Goal: Communication & Community: Ask a question

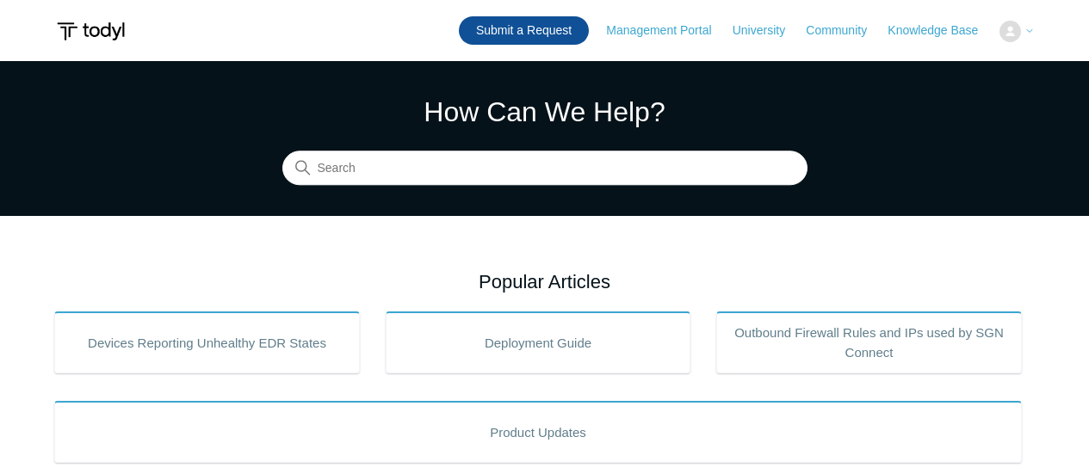
click at [527, 20] on link "Submit a Request" at bounding box center [524, 30] width 130 height 28
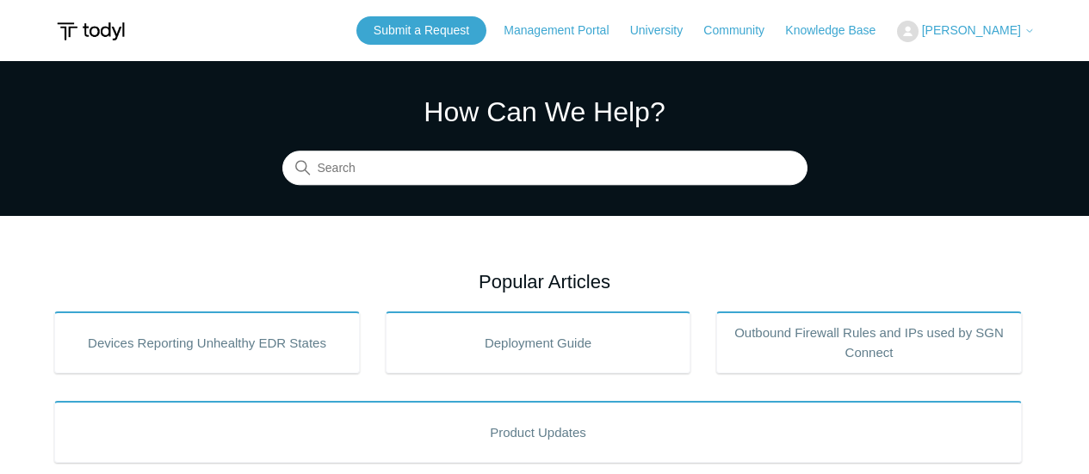
click at [451, 45] on header "Submit a Request Management Portal University Community Knowledge Base [PERSON_…" at bounding box center [544, 30] width 980 height 61
click at [449, 31] on link "Submit a Request" at bounding box center [421, 30] width 130 height 28
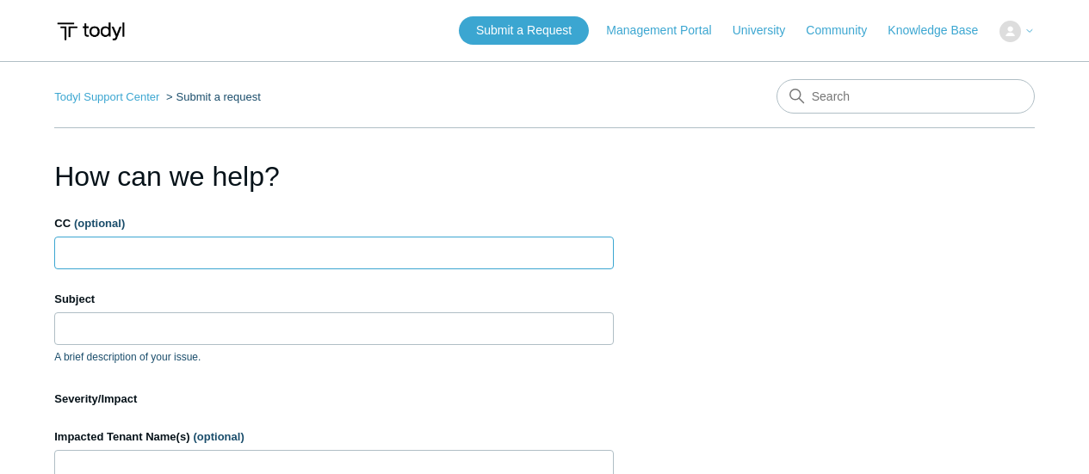
click at [372, 254] on input "CC (optional)" at bounding box center [333, 253] width 559 height 33
click at [404, 323] on input "Subject" at bounding box center [333, 328] width 559 height 33
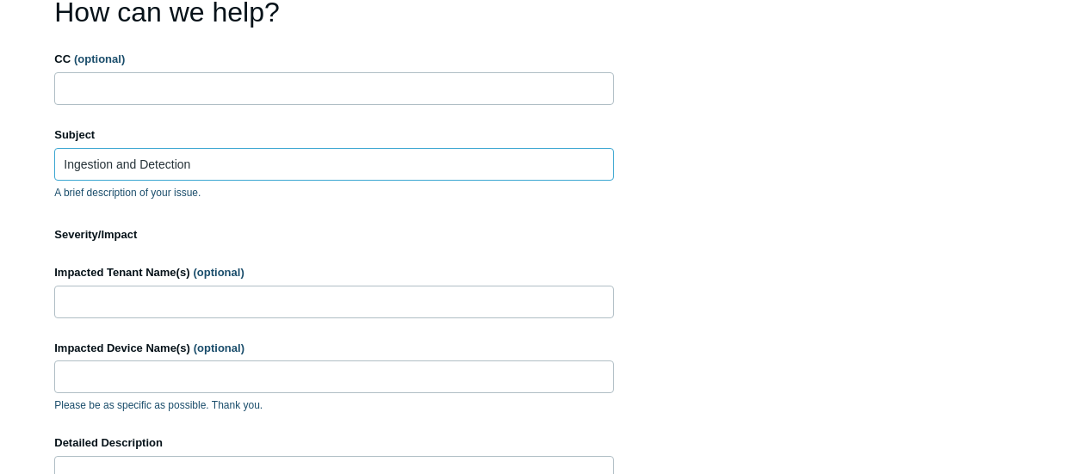
scroll to position [86, 0]
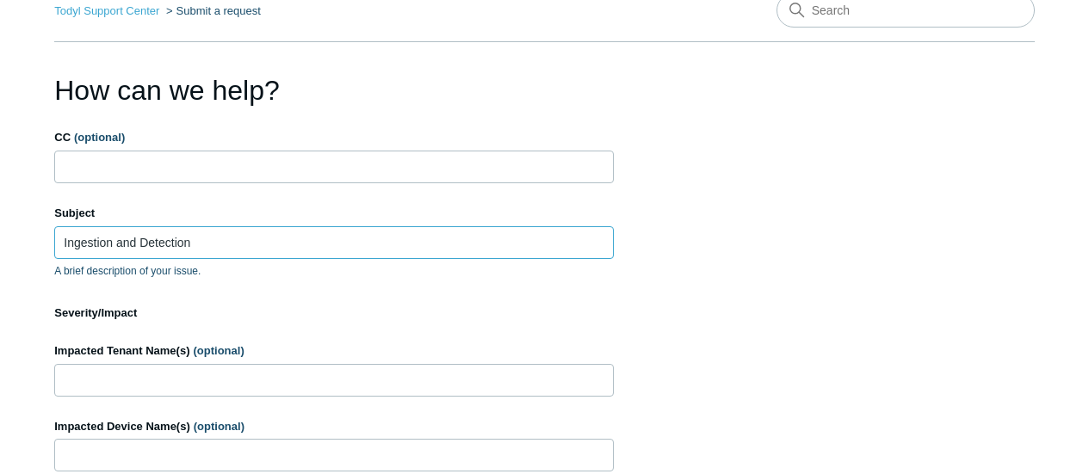
type input "Ingestion and Detection"
click at [200, 374] on input "Impacted Tenant Name(s) (optional)" at bounding box center [333, 380] width 559 height 33
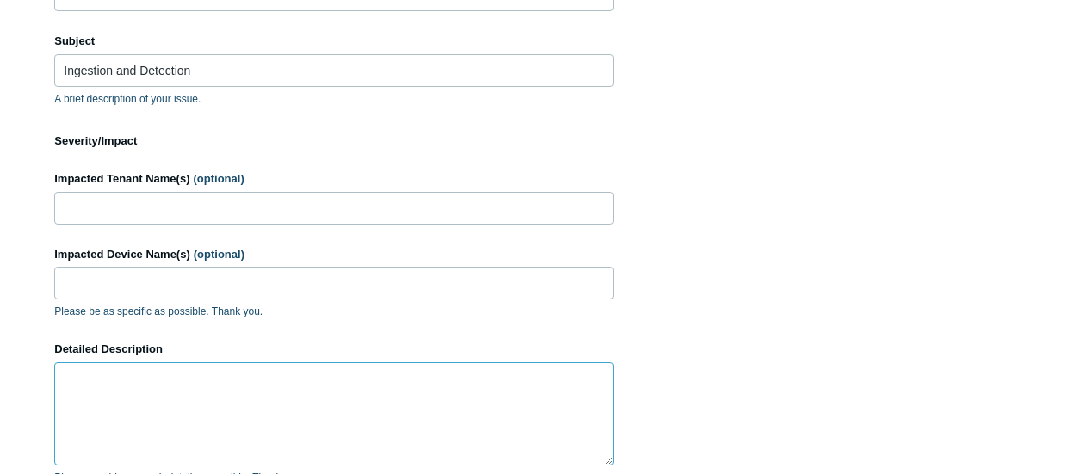
click at [182, 372] on textarea "Detailed Description" at bounding box center [333, 413] width 559 height 103
type textarea "Can't find SIEM"
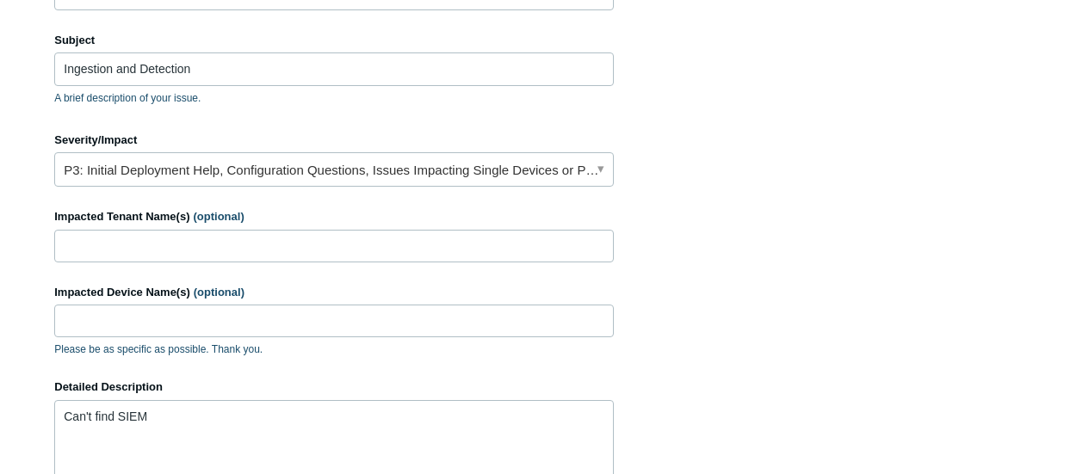
scroll to position [237, 0]
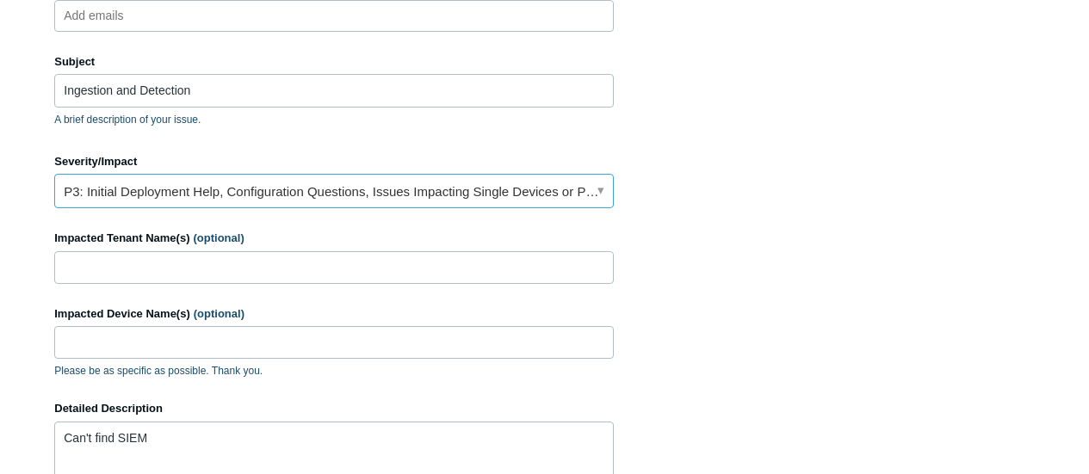
click at [218, 195] on link "P3: Initial Deployment Help, Configuration Questions, Issues Impacting Single D…" at bounding box center [333, 191] width 559 height 34
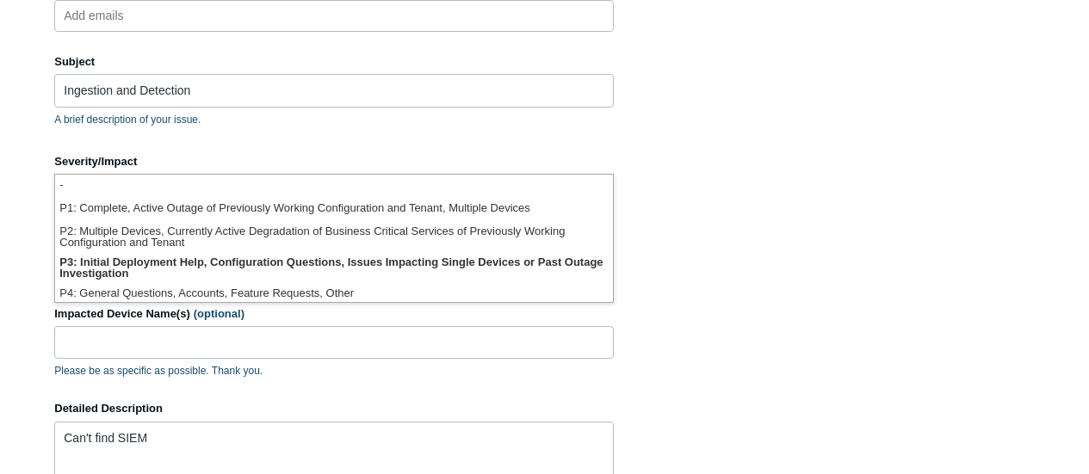
click at [218, 195] on li "-" at bounding box center [334, 186] width 558 height 23
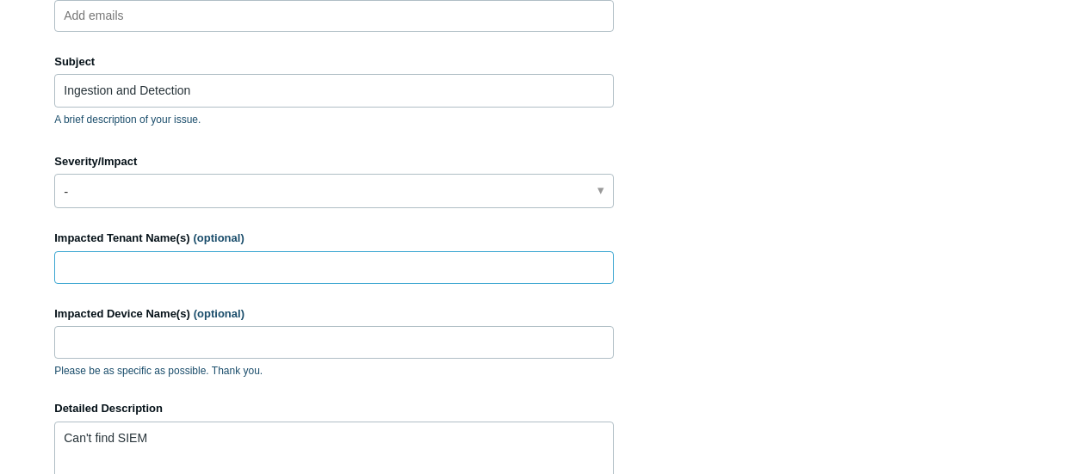
click at [218, 251] on input "Impacted Tenant Name(s) (optional)" at bounding box center [333, 267] width 559 height 33
click at [577, 254] on input "Impacted Tenant Name(s) (optional)" at bounding box center [333, 267] width 559 height 33
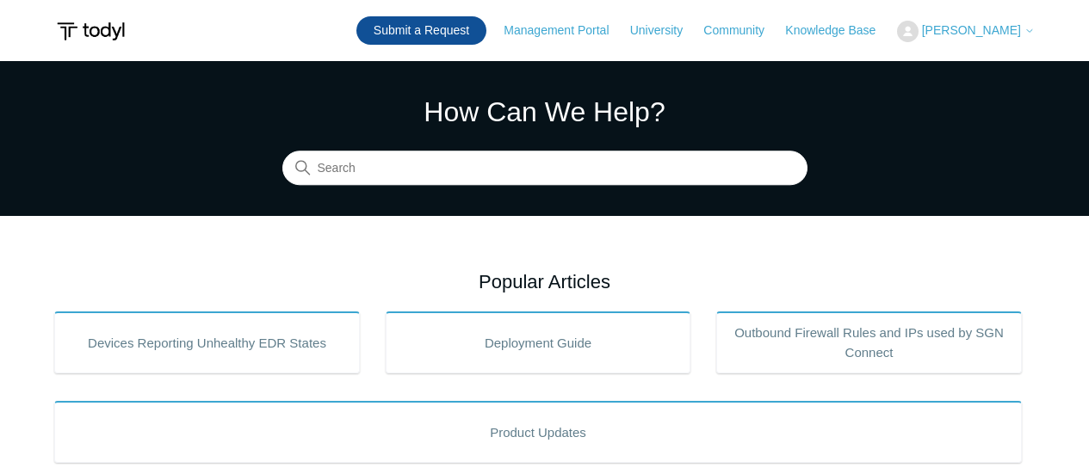
click at [472, 43] on link "Submit a Request" at bounding box center [421, 30] width 130 height 28
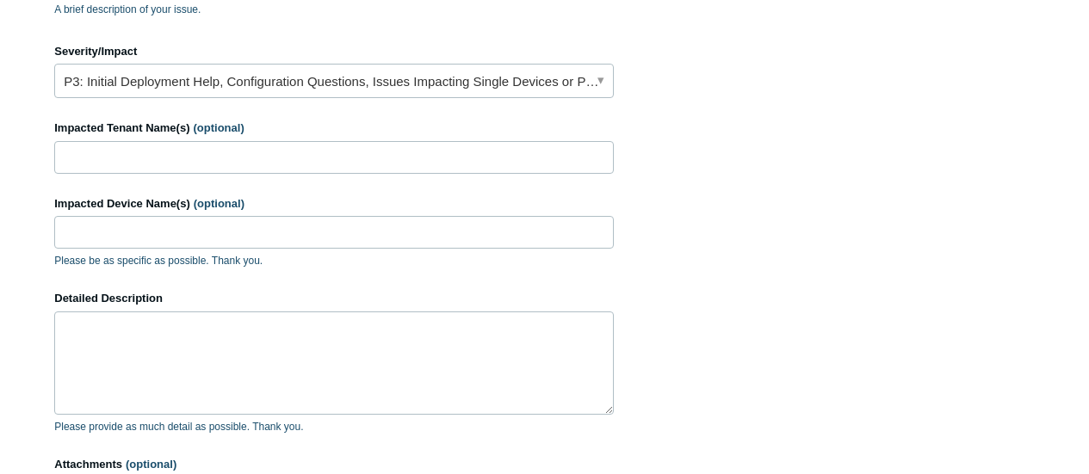
scroll to position [258, 0]
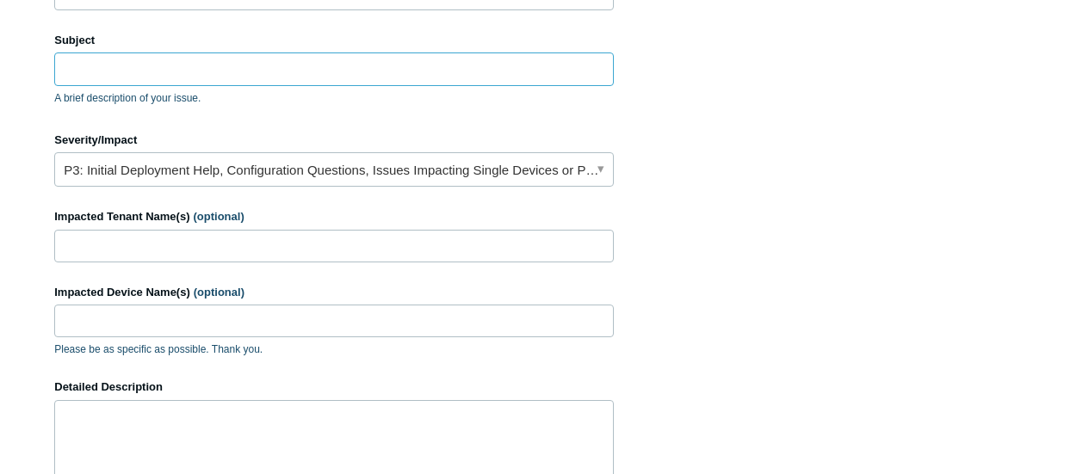
click at [86, 71] on input "Subject" at bounding box center [333, 68] width 559 height 33
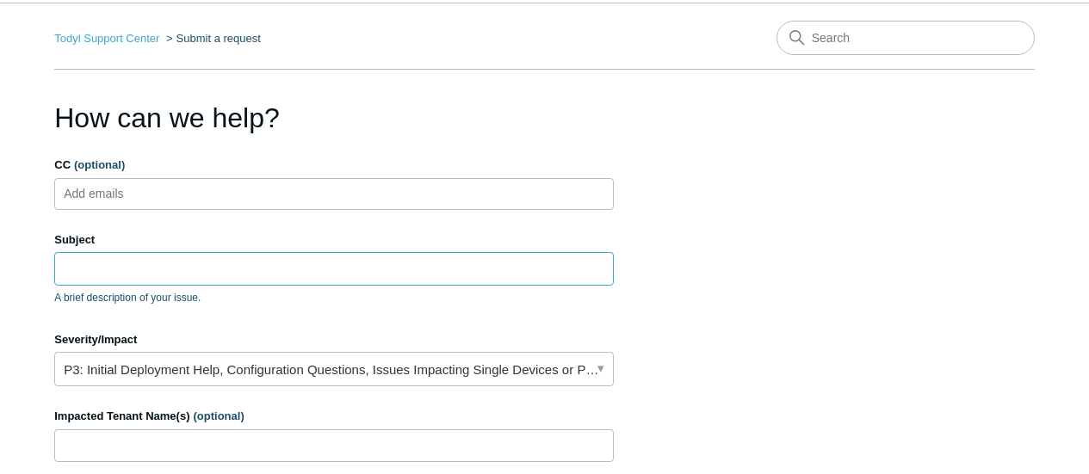
scroll to position [0, 0]
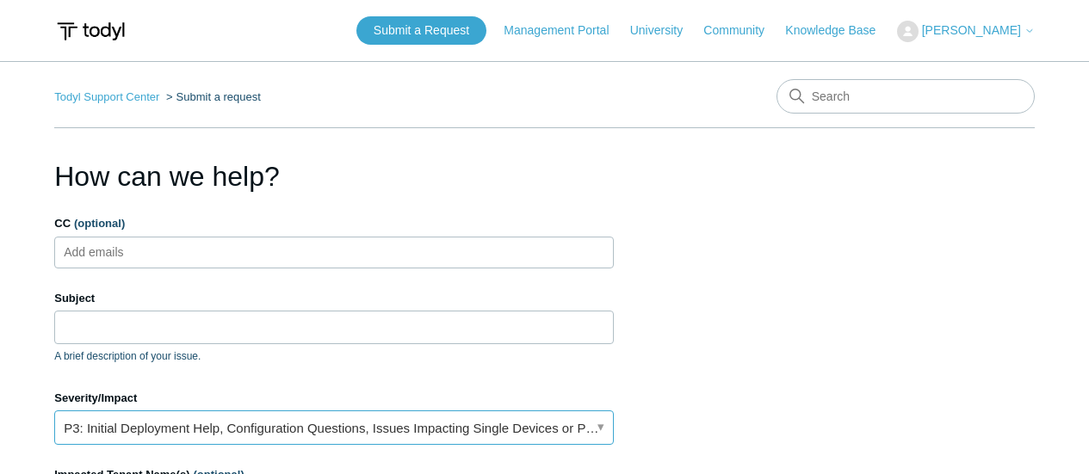
click at [222, 443] on link "P3: Initial Deployment Help, Configuration Questions, Issues Impacting Single D…" at bounding box center [333, 427] width 559 height 34
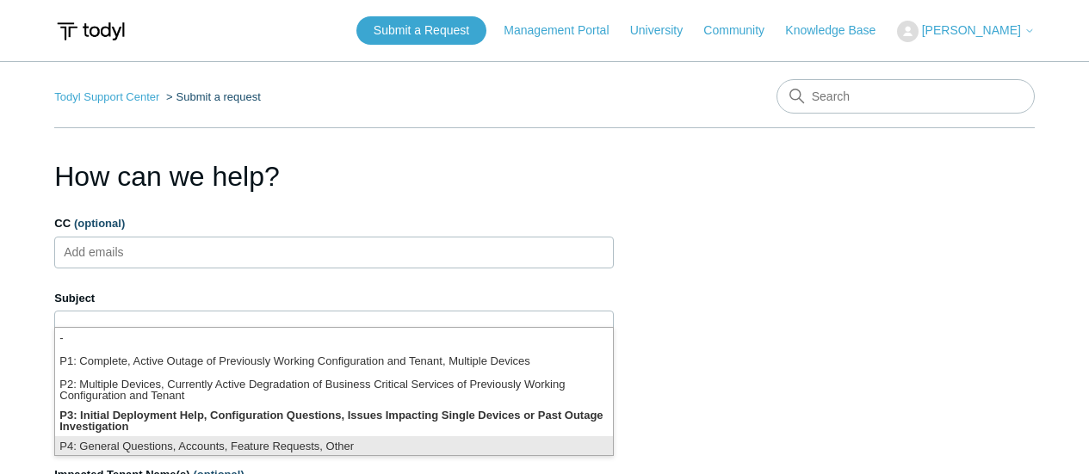
scroll to position [4, 0]
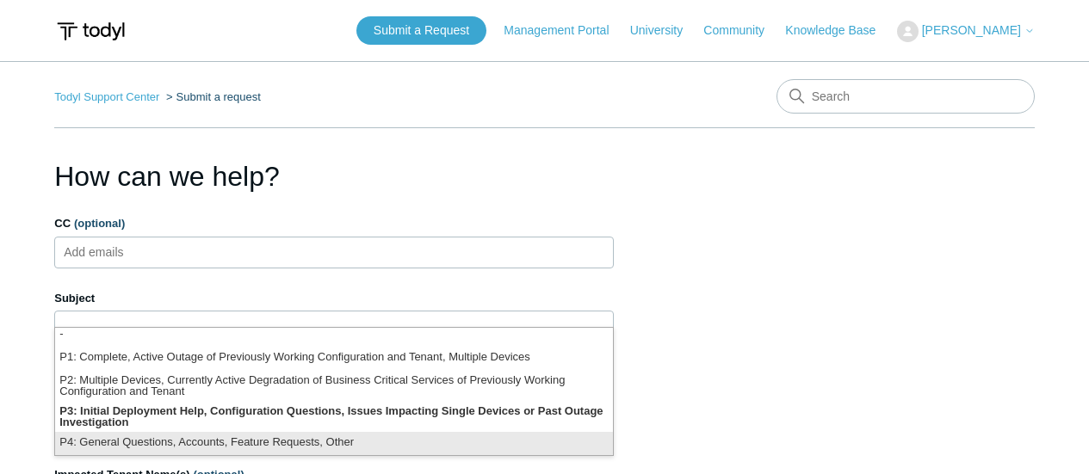
click at [200, 448] on li "P4: General Questions, Accounts, Feature Requests, Other" at bounding box center [334, 443] width 558 height 23
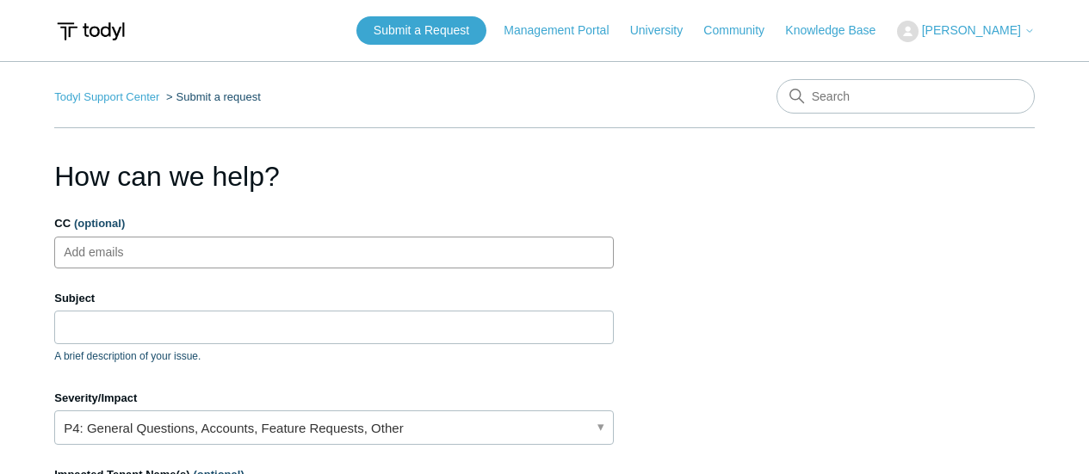
click at [192, 267] on ul "Add emails" at bounding box center [333, 253] width 559 height 32
click at [189, 328] on input "Subject" at bounding box center [333, 327] width 559 height 33
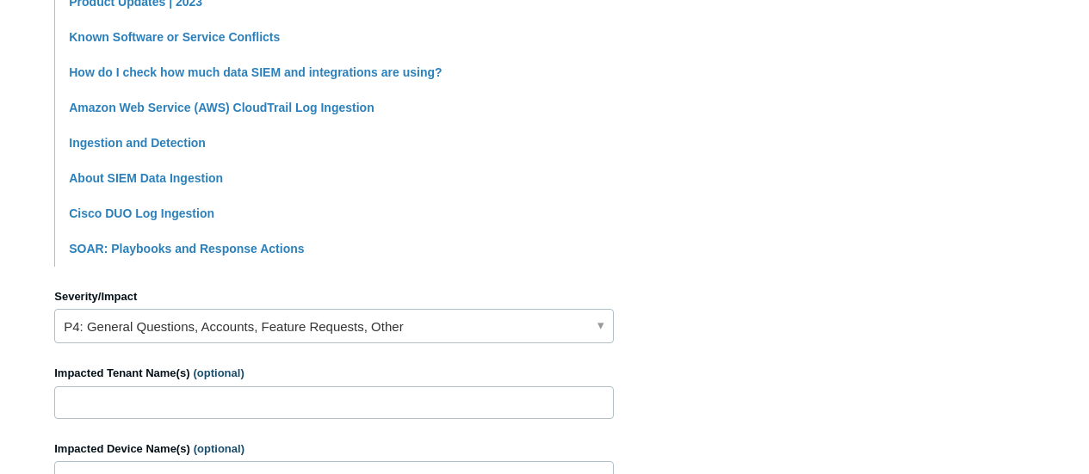
scroll to position [688, 0]
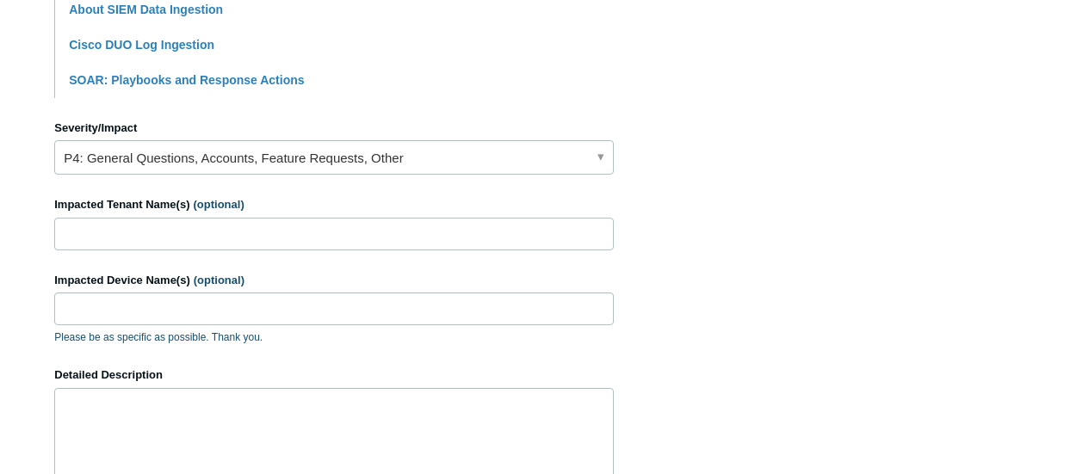
type input "Ingestion + Retention Page not Working"
click at [128, 389] on textarea "Detailed Description" at bounding box center [333, 439] width 559 height 103
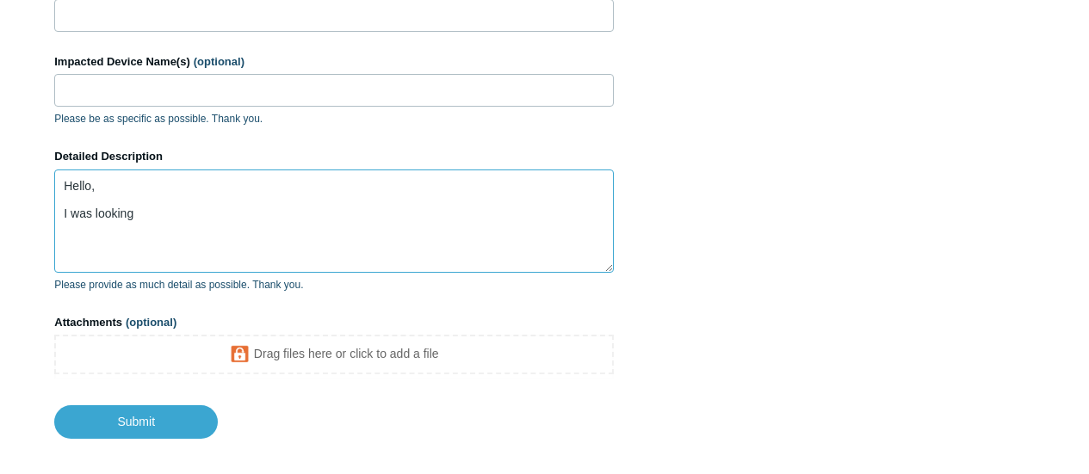
scroll to position [990, 0]
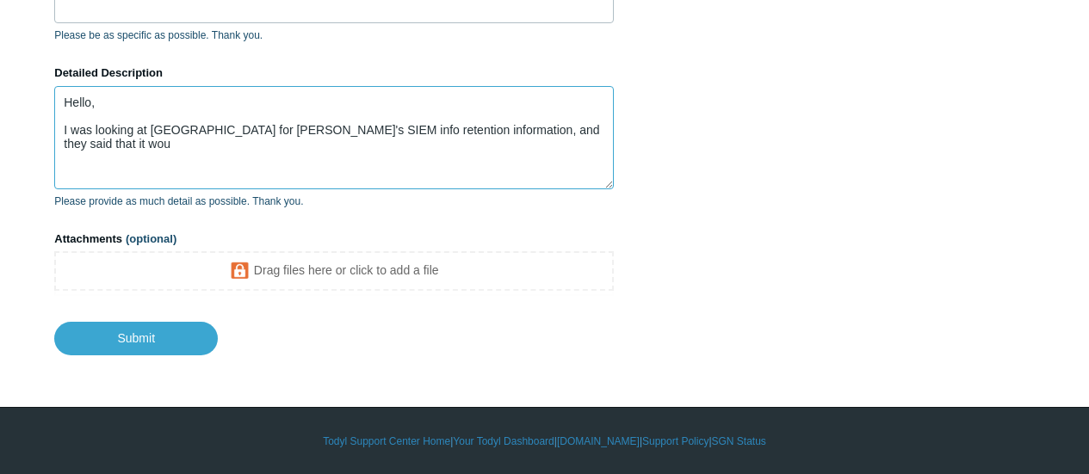
type textarea "Hello, I was looking at Todyl university for Todyl's SIEM info retention inform…"
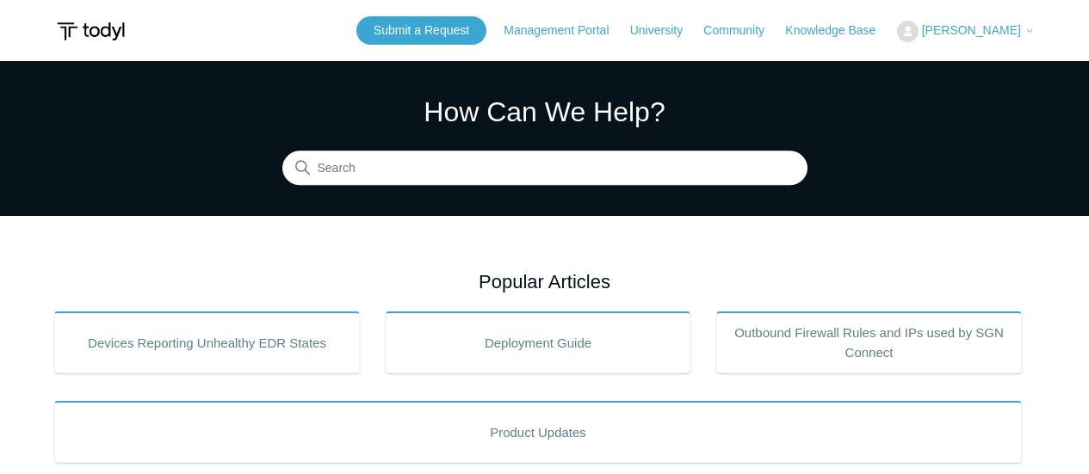
click at [430, 15] on header "Submit a Request Management Portal University Community Knowledge Base [PERSON_…" at bounding box center [544, 30] width 980 height 61
click at [431, 28] on link "Submit a Request" at bounding box center [421, 30] width 130 height 28
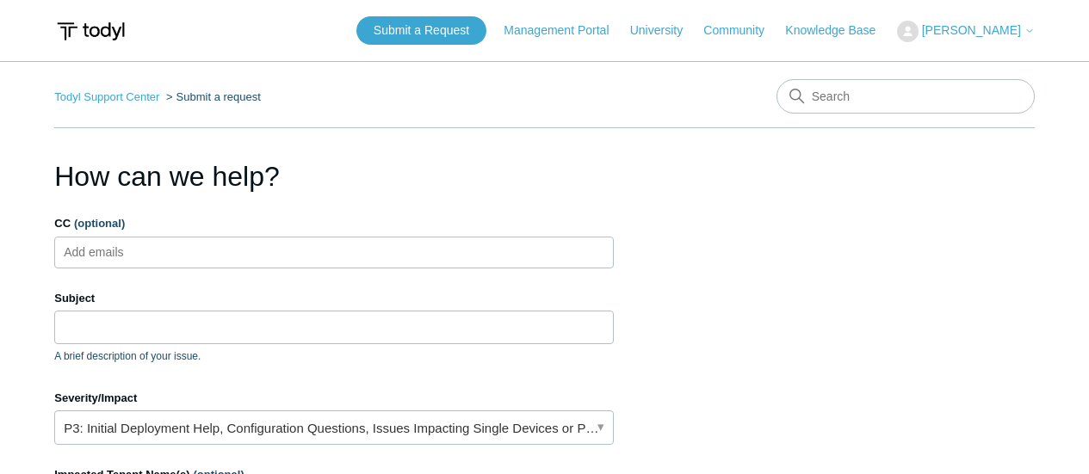
scroll to position [258, 0]
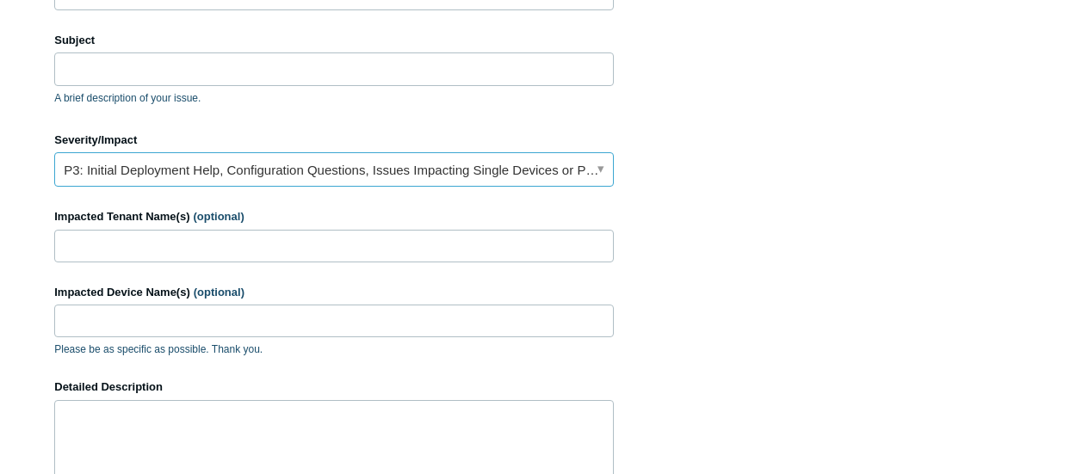
click at [347, 171] on link "P3: Initial Deployment Help, Configuration Questions, Issues Impacting Single D…" at bounding box center [333, 169] width 559 height 34
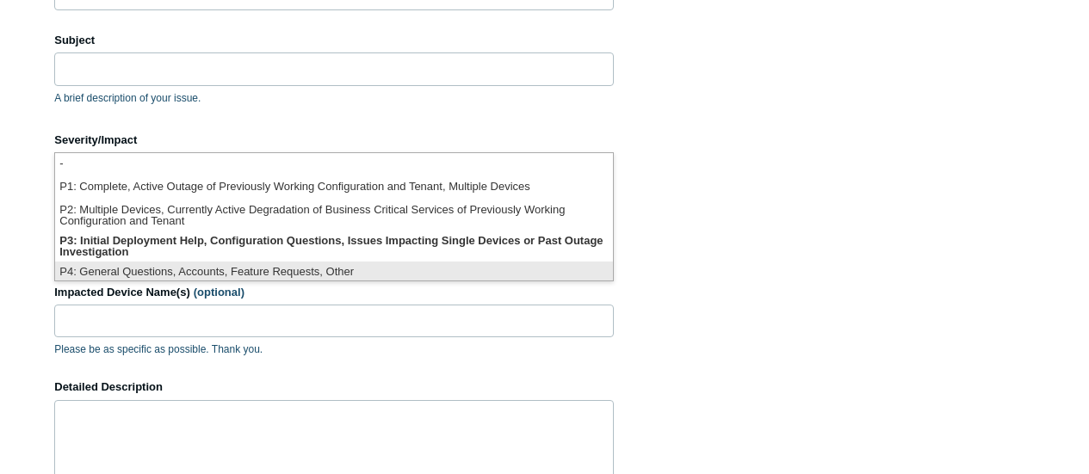
scroll to position [4, 0]
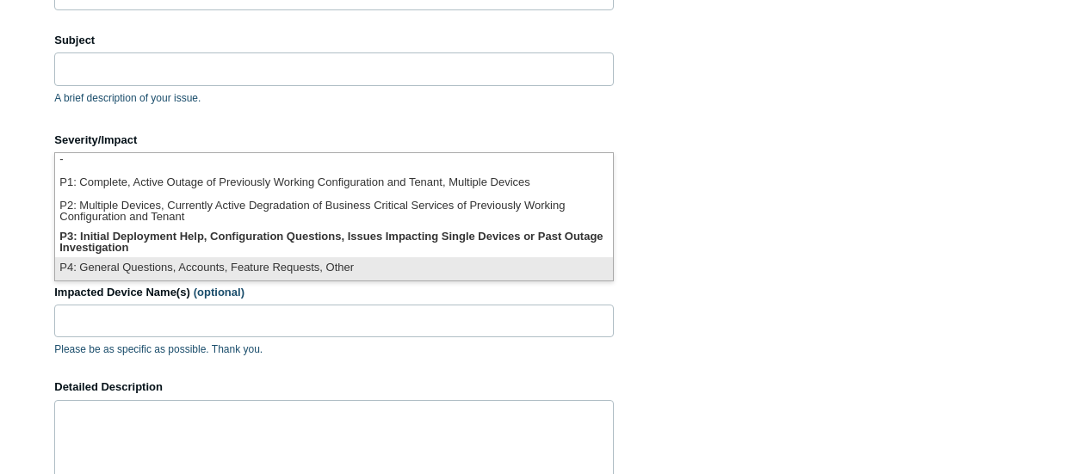
click at [371, 262] on li "P4: General Questions, Accounts, Feature Requests, Other" at bounding box center [334, 268] width 558 height 23
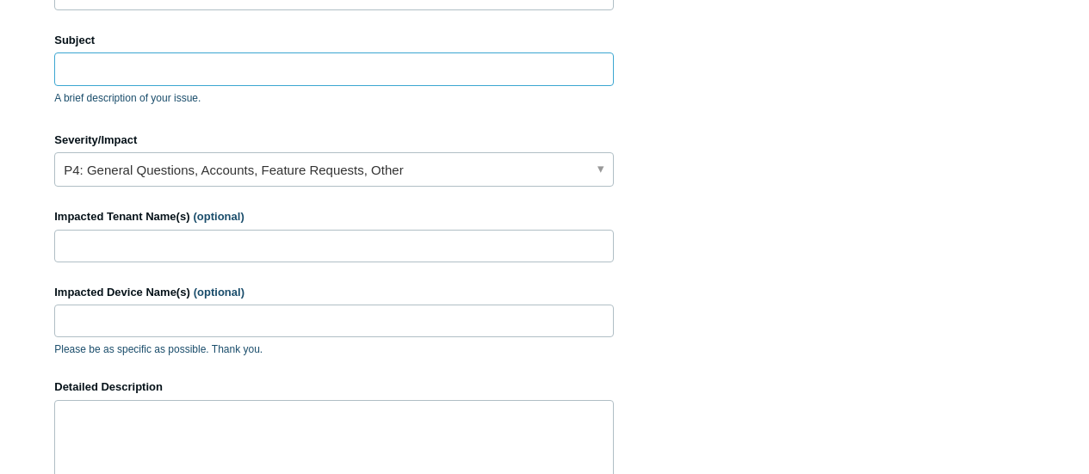
click at [297, 79] on input "Subject" at bounding box center [333, 68] width 559 height 33
type input "r"
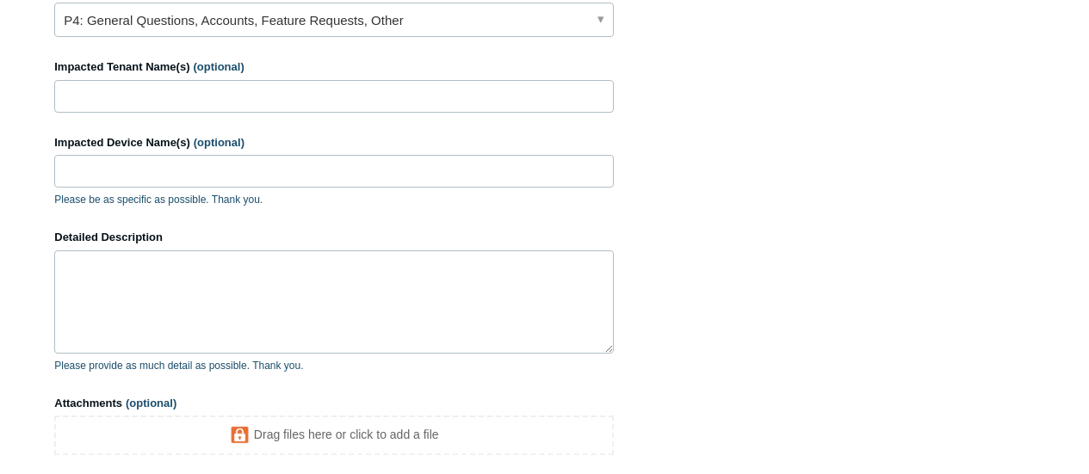
scroll to position [688, 0]
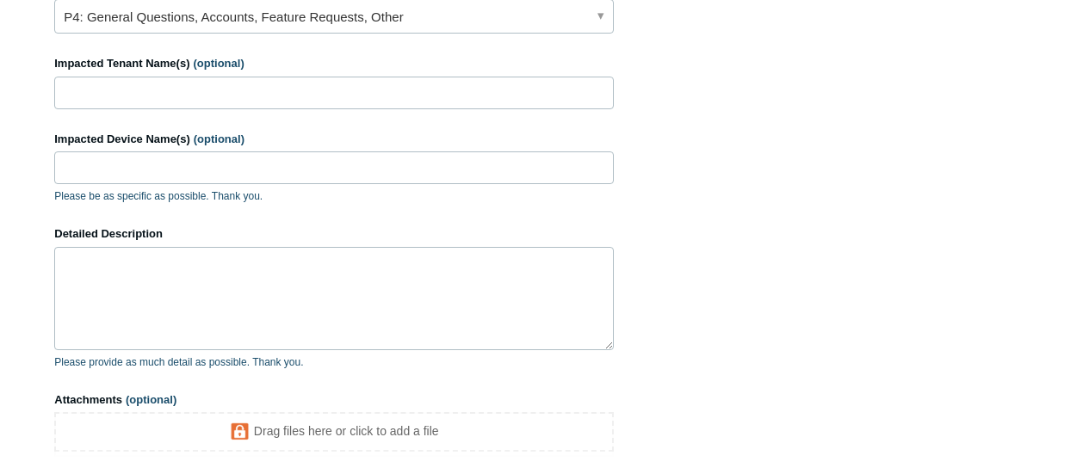
type input "Retention"
click at [183, 301] on textarea "Detailed Description" at bounding box center [333, 298] width 559 height 103
type textarea "I"
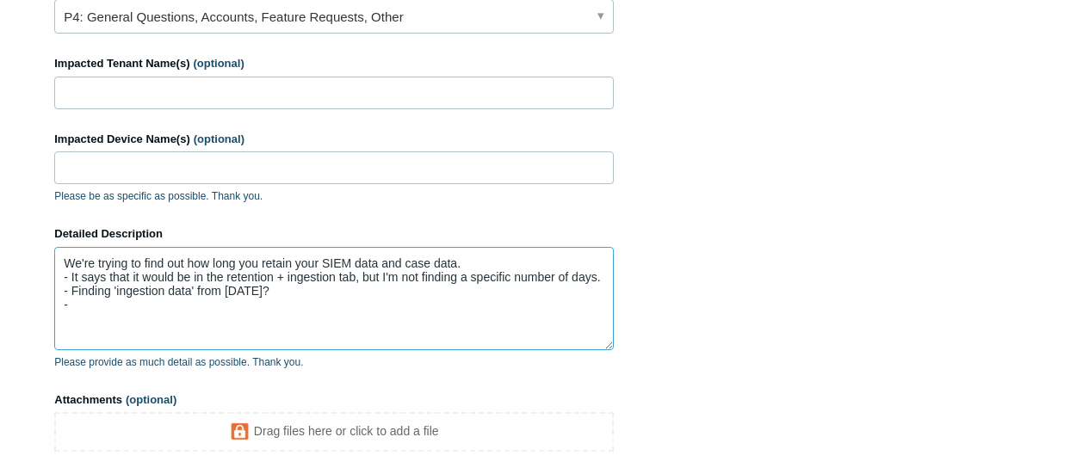
click at [305, 287] on textarea "We're trying to find out how long you retain your SIEM data and case data. - It…" at bounding box center [333, 298] width 559 height 103
click at [254, 303] on textarea "We're trying to find out how long you retain your SIEM data and case data. - It…" at bounding box center [333, 298] width 559 height 103
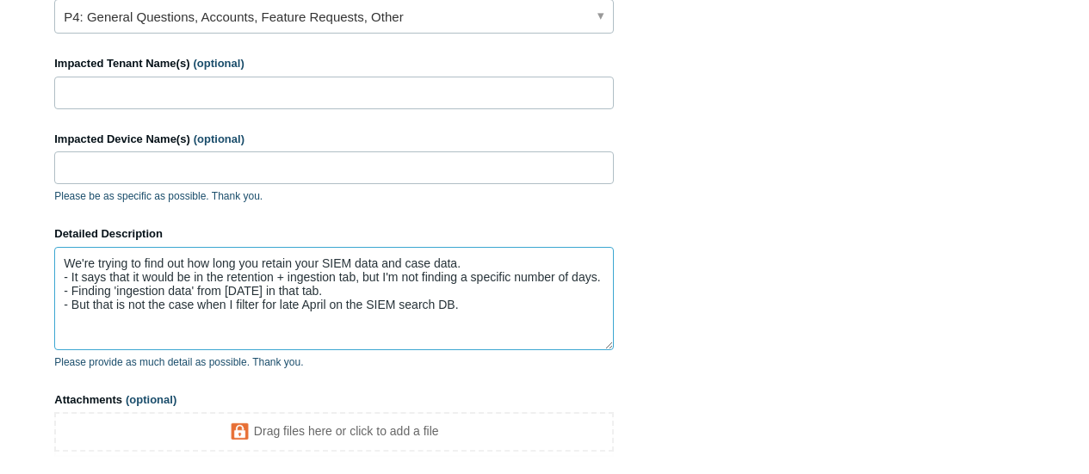
click at [472, 261] on textarea "We're trying to find out how long you retain your SIEM data and case data. - It…" at bounding box center [333, 298] width 559 height 103
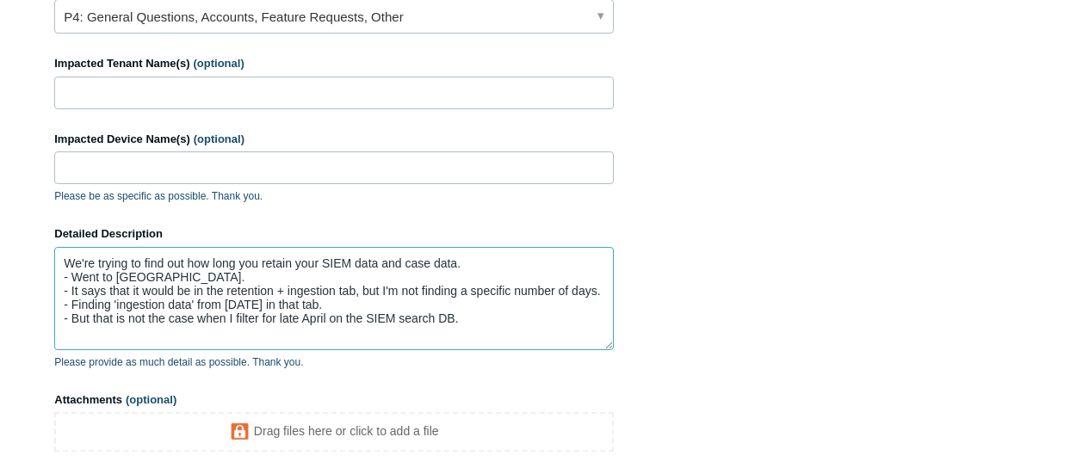
click at [532, 335] on textarea "We're trying to find out how long you retain your SIEM data and case data. - We…" at bounding box center [333, 298] width 559 height 103
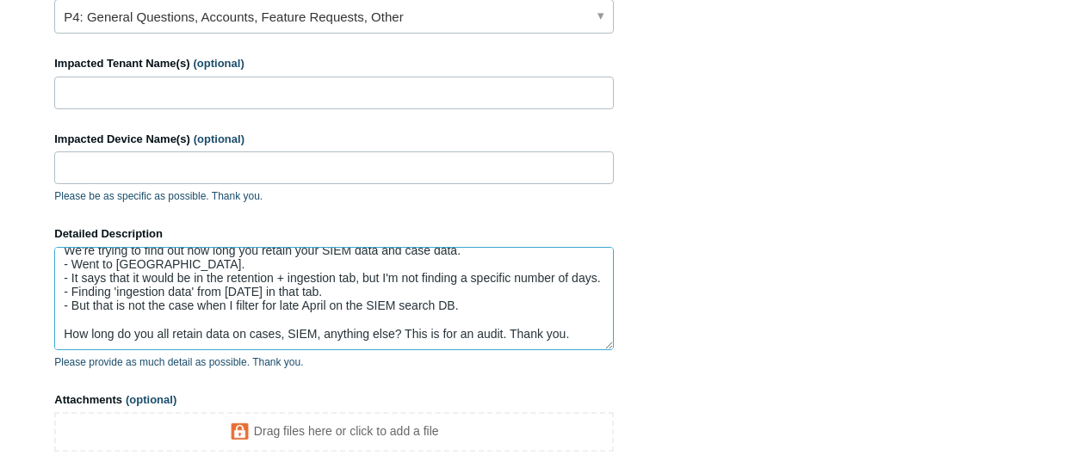
scroll to position [849, 0]
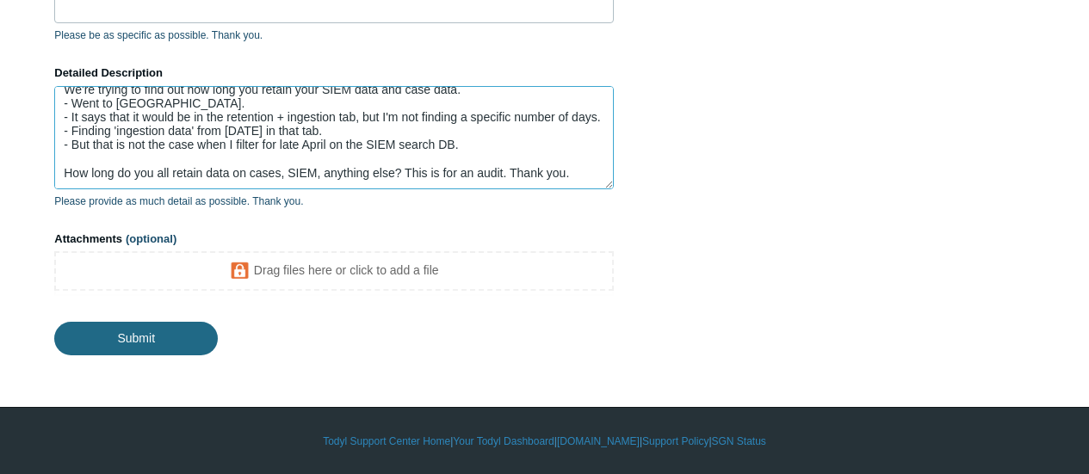
type textarea "We're trying to find out how long you retain your SIEM data and case data. - We…"
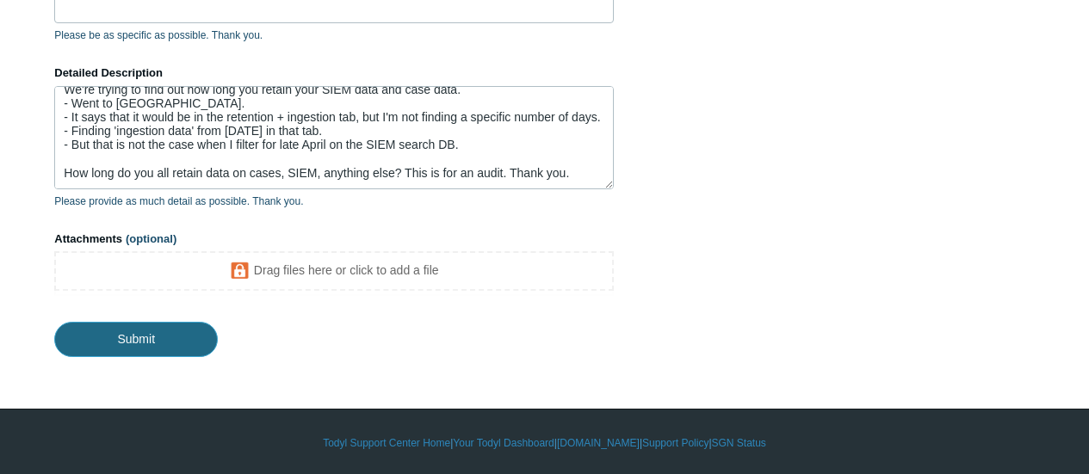
click at [95, 343] on input "Submit" at bounding box center [135, 339] width 163 height 34
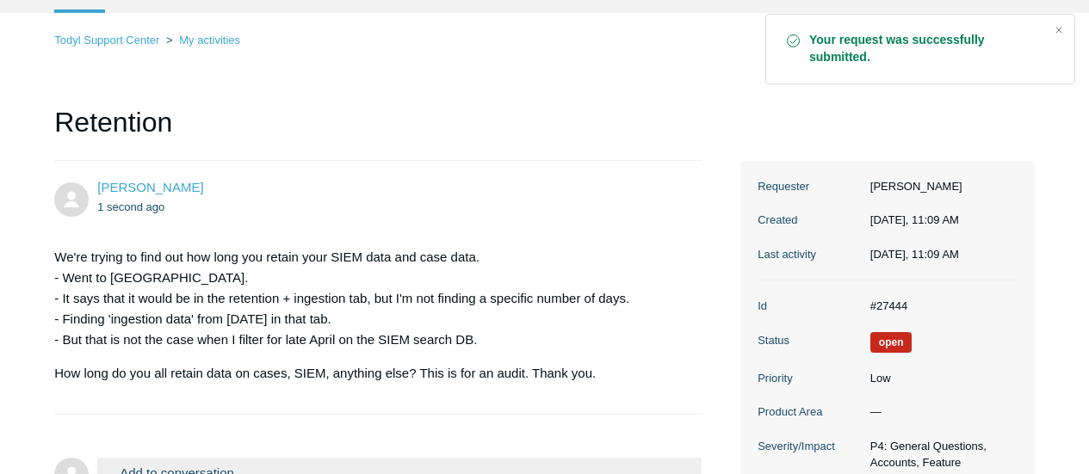
scroll to position [82, 0]
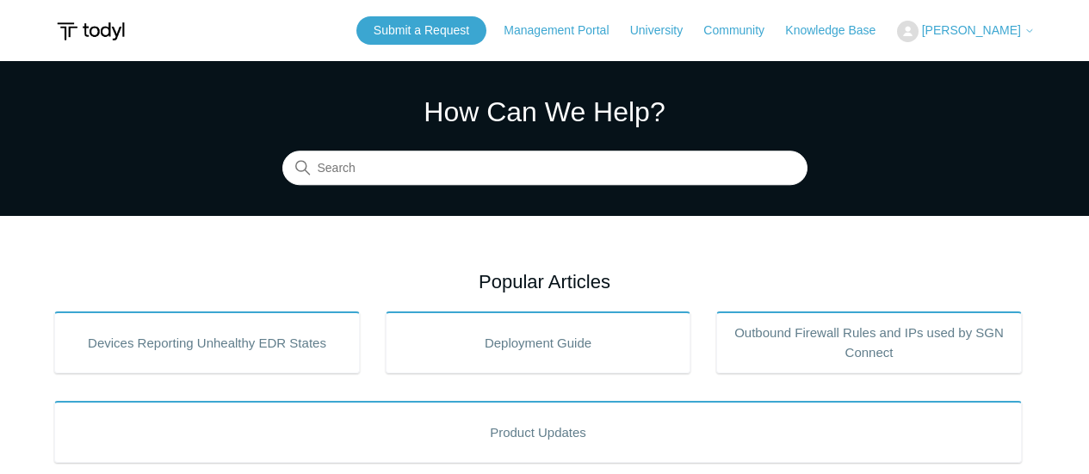
click at [947, 26] on span "[PERSON_NAME]" at bounding box center [971, 30] width 99 height 14
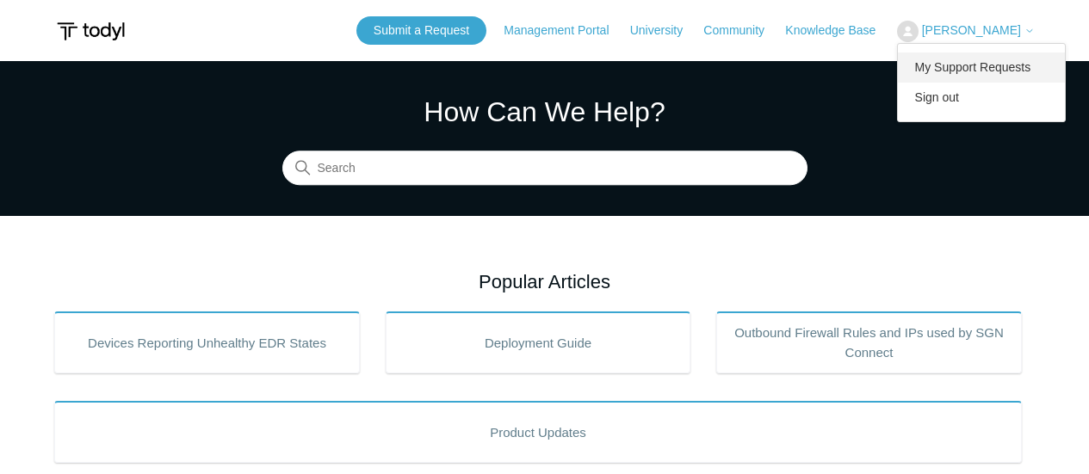
click at [965, 65] on link "My Support Requests" at bounding box center [982, 67] width 168 height 30
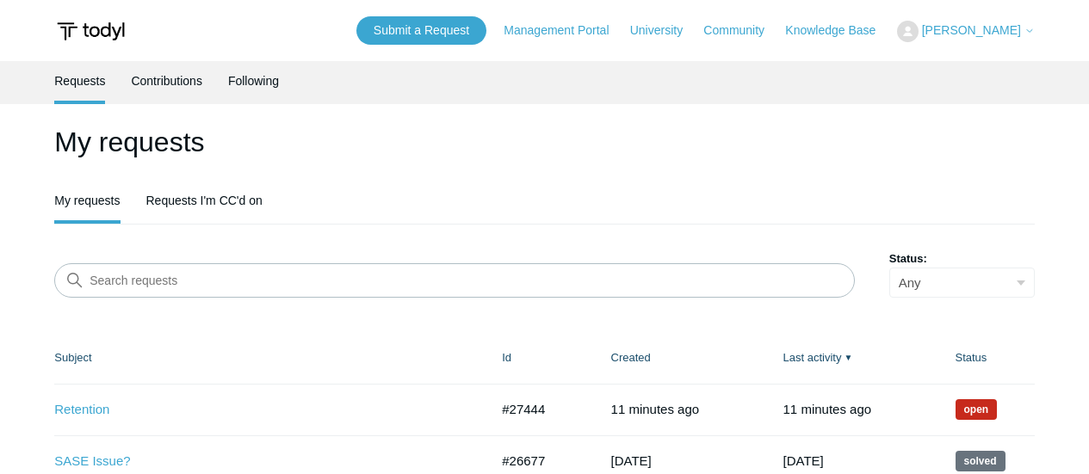
click at [75, 362] on th "Subject" at bounding box center [269, 358] width 430 height 52
click at [75, 410] on link "Retention" at bounding box center [258, 410] width 409 height 20
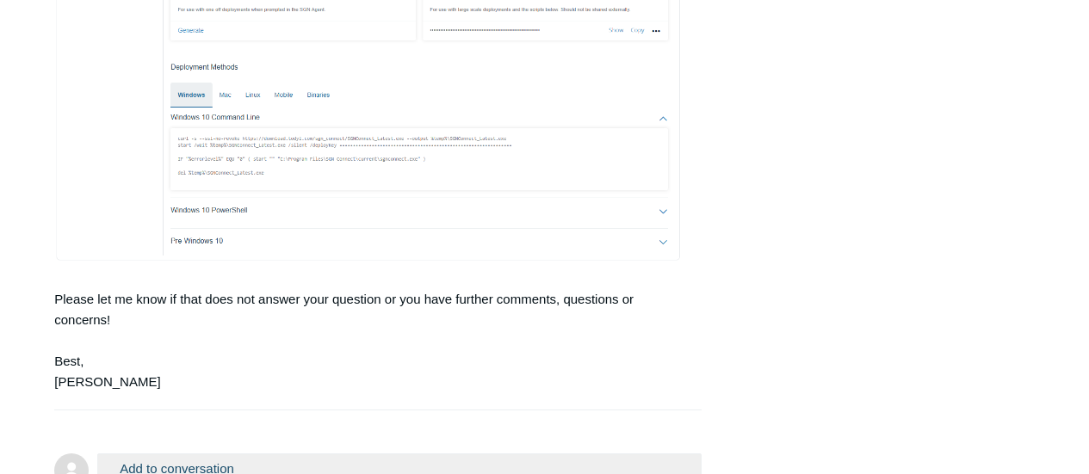
scroll to position [1100, 0]
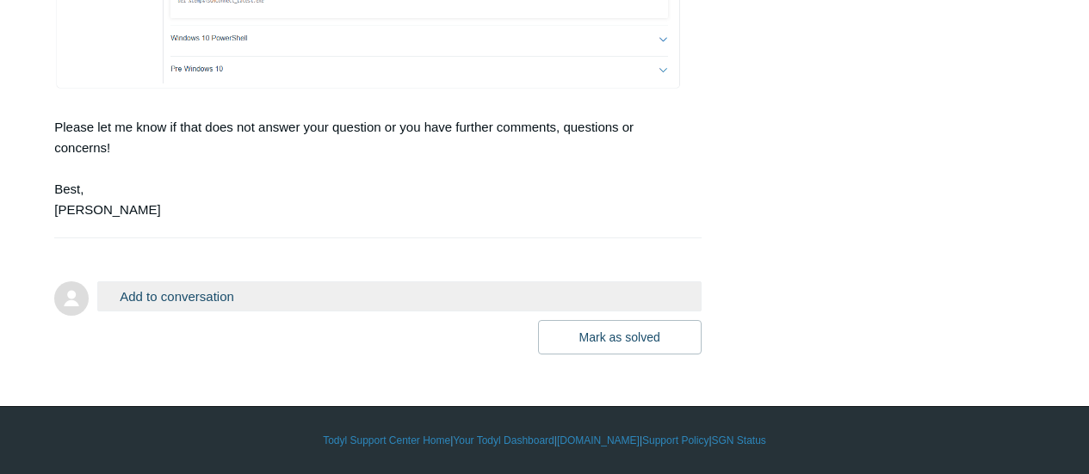
click at [288, 304] on button "Add to conversation" at bounding box center [398, 296] width 603 height 30
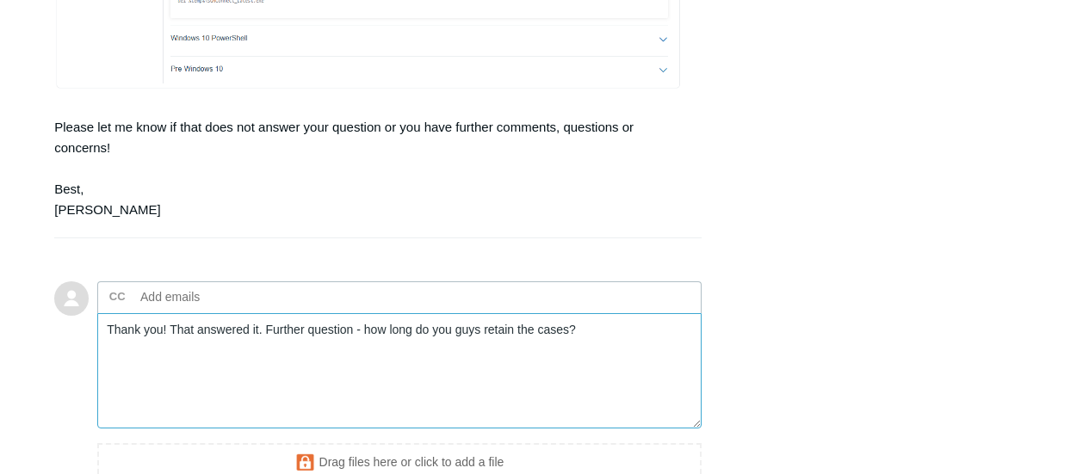
scroll to position [1287, 0]
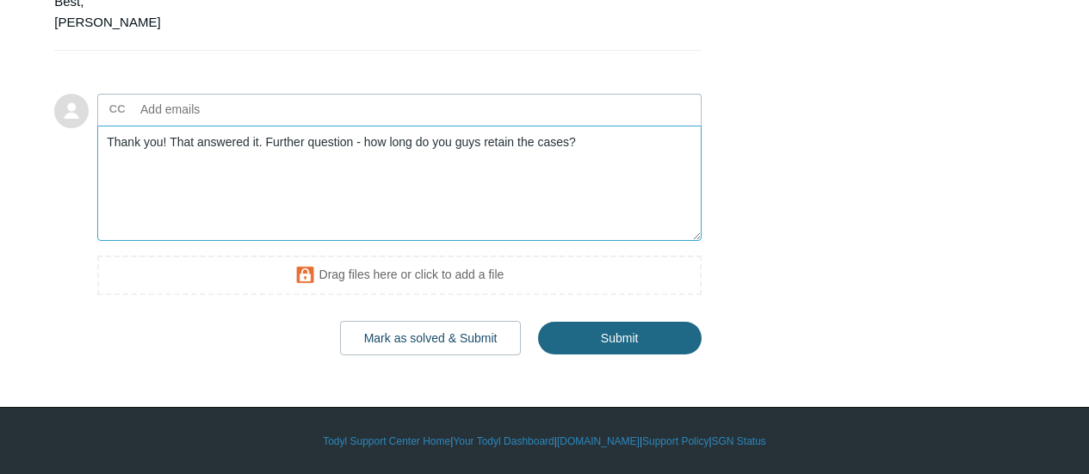
type textarea "Thank you! That answered it. Further question - how long do you guys retain the…"
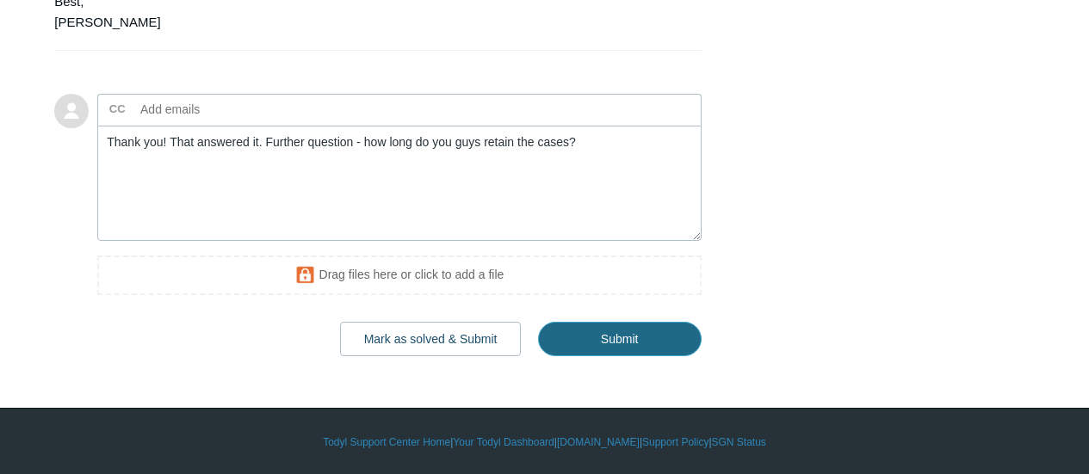
click at [645, 337] on input "Submit" at bounding box center [619, 339] width 163 height 34
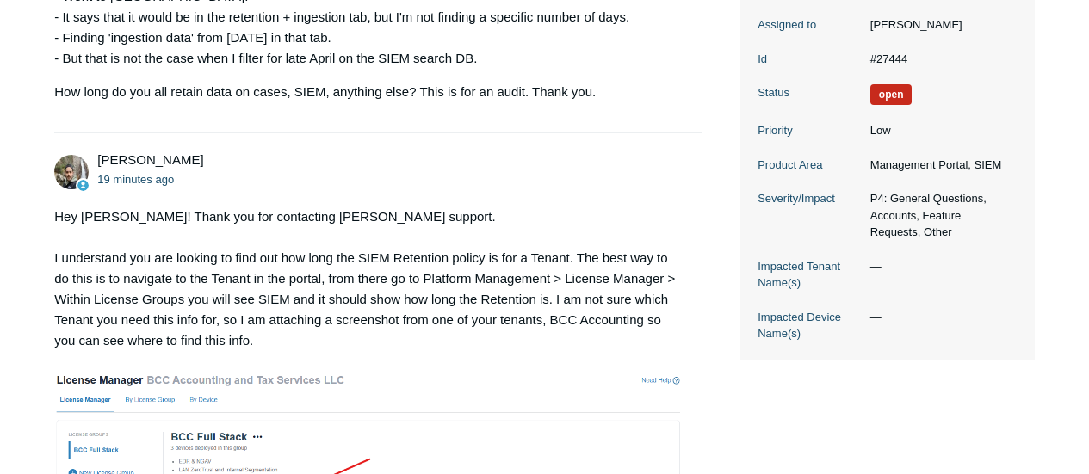
scroll to position [344, 0]
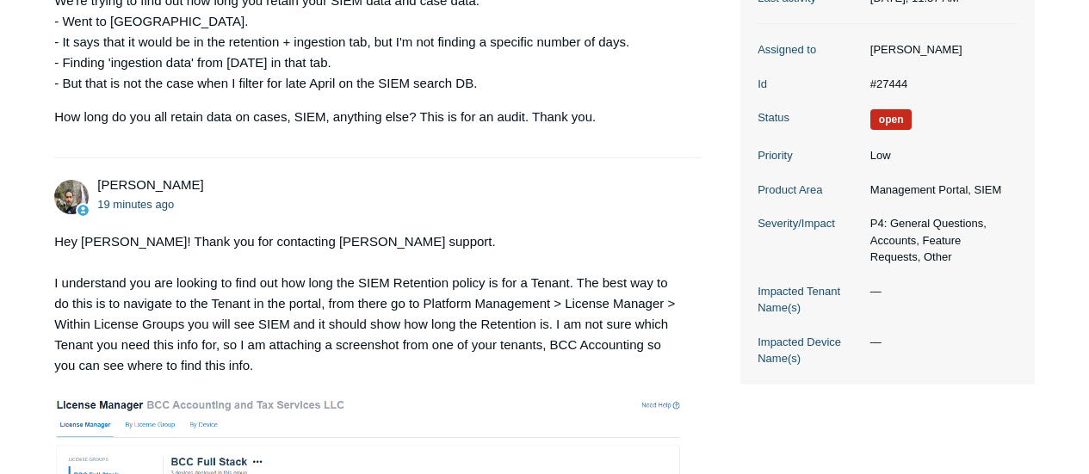
drag, startPoint x: 191, startPoint y: 181, endPoint x: 97, endPoint y: 187, distance: 94.0
click at [97, 187] on div "[PERSON_NAME] 19 minutes ago" at bounding box center [390, 195] width 586 height 39
copy span "[PERSON_NAME]"
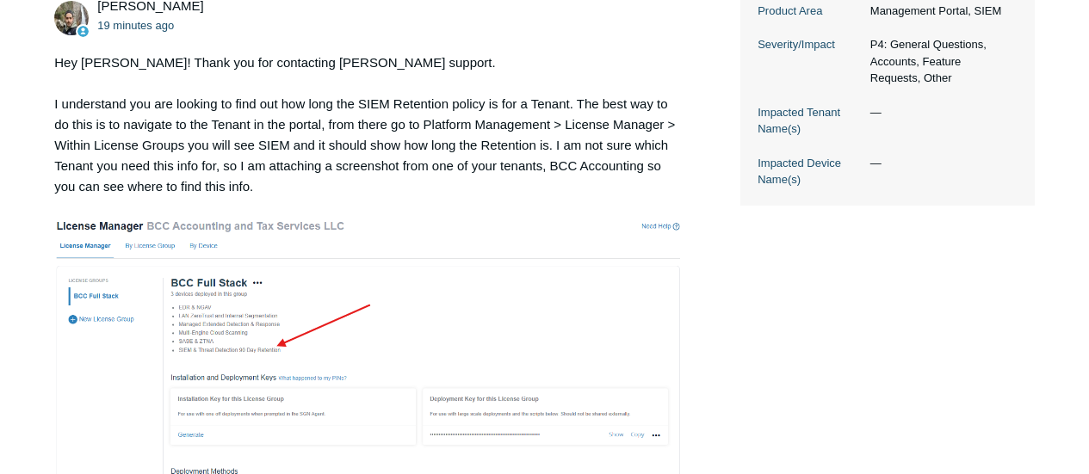
scroll to position [377, 0]
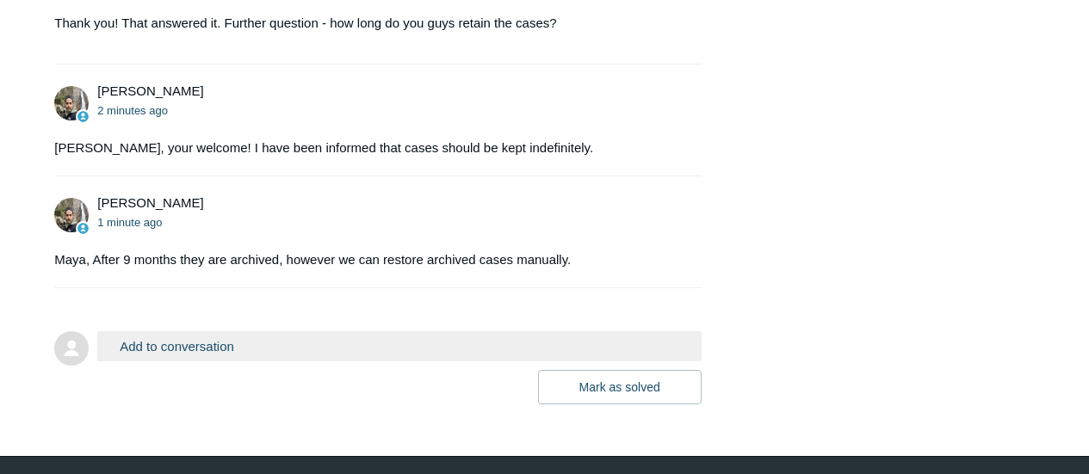
scroll to position [1451, 0]
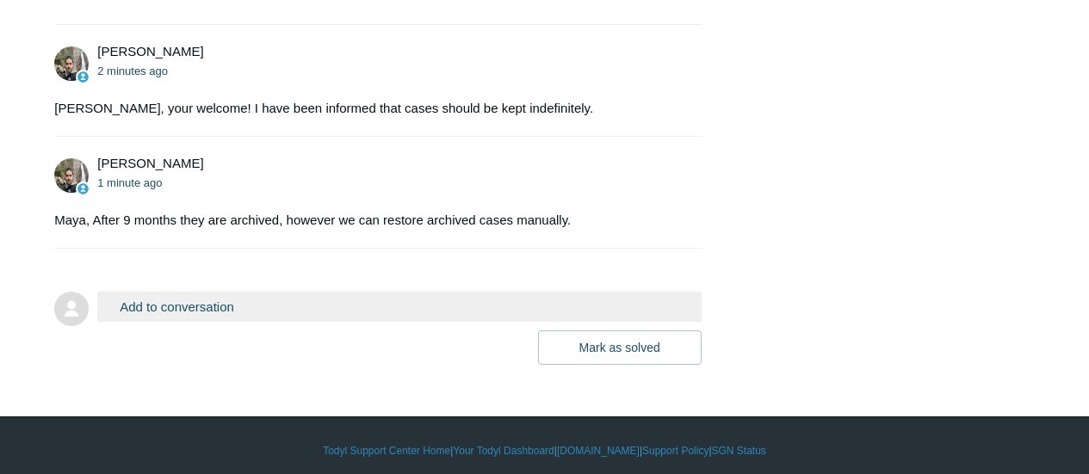
click at [192, 300] on button "Add to conversation" at bounding box center [398, 307] width 603 height 30
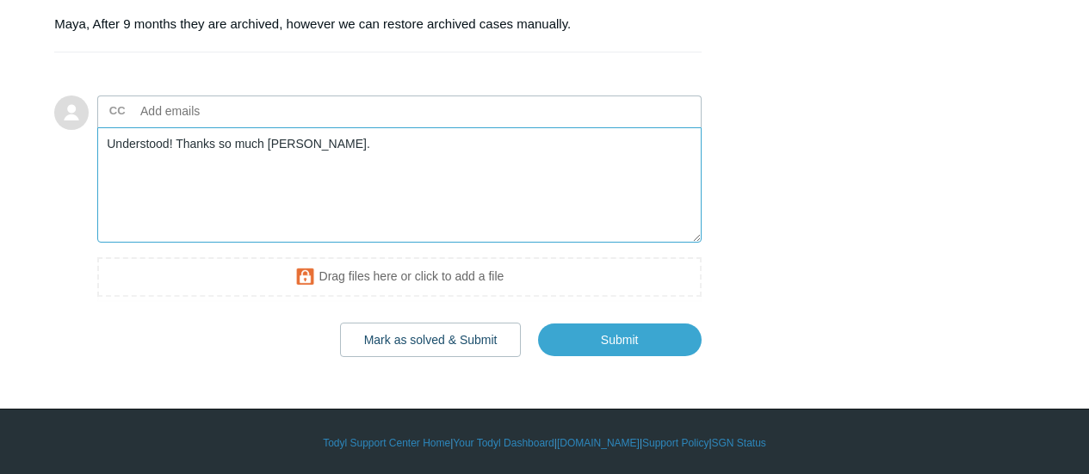
scroll to position [1649, 0]
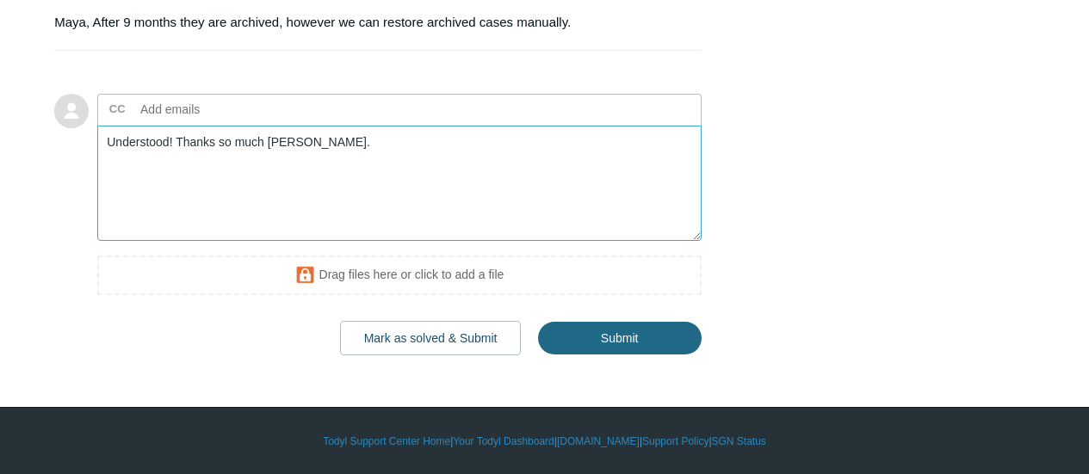
type textarea "Understood! Thanks so much Michael."
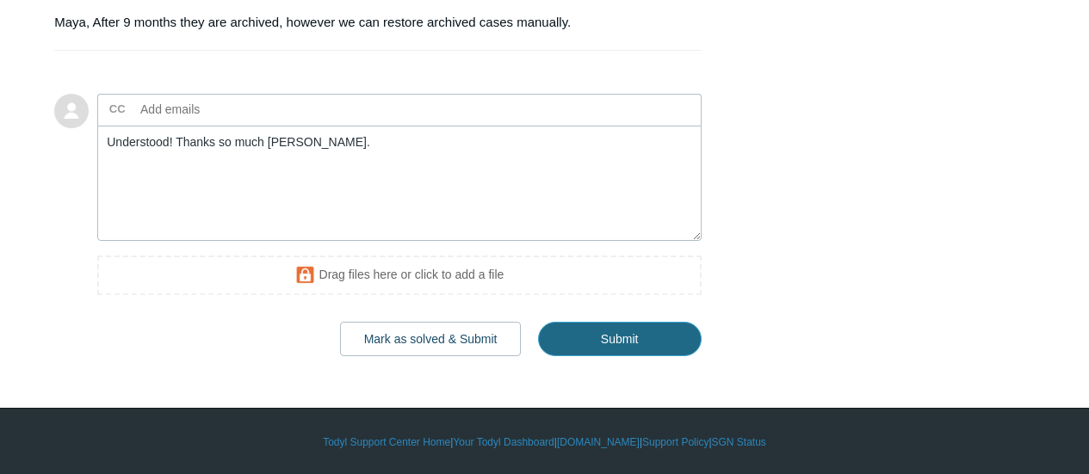
click at [596, 342] on input "Submit" at bounding box center [619, 339] width 163 height 34
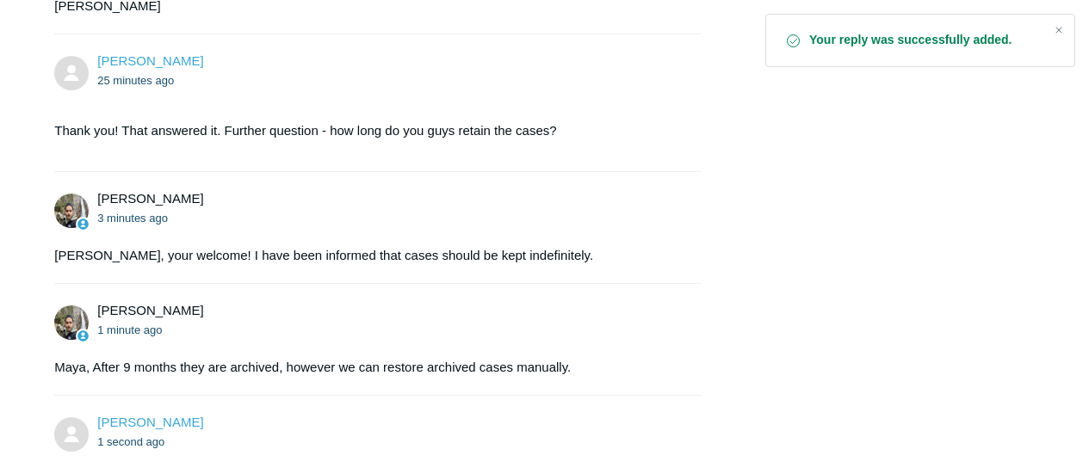
scroll to position [1255, 0]
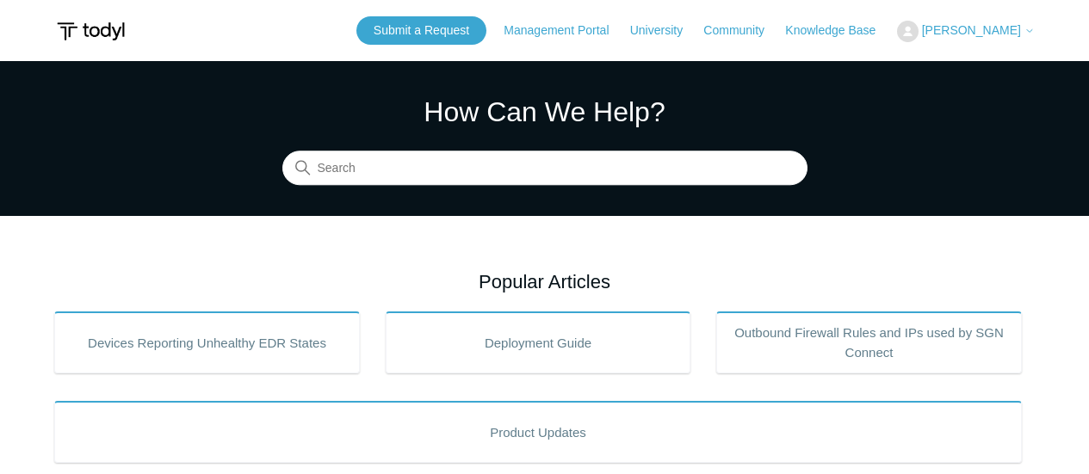
click at [953, 21] on button "[PERSON_NAME]" at bounding box center [966, 32] width 138 height 22
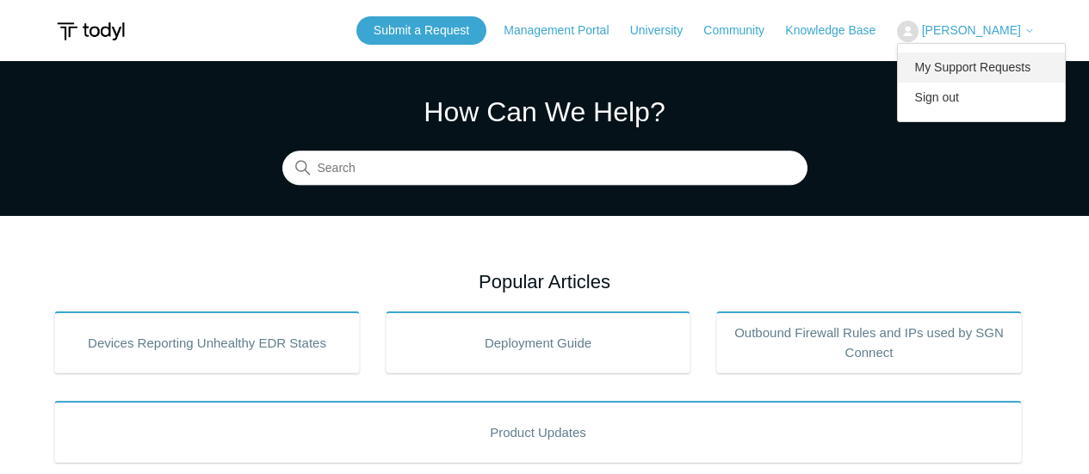
click at [978, 73] on link "My Support Requests" at bounding box center [982, 67] width 168 height 30
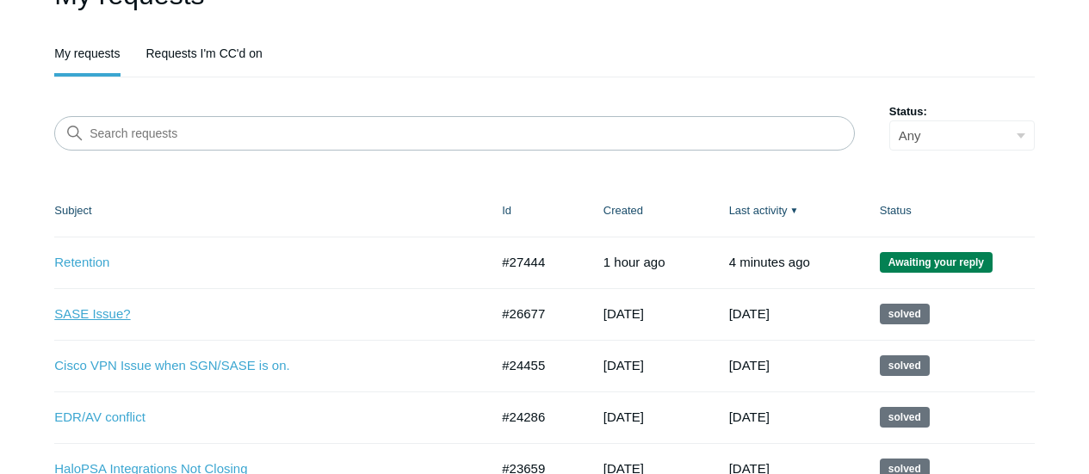
scroll to position [81, 0]
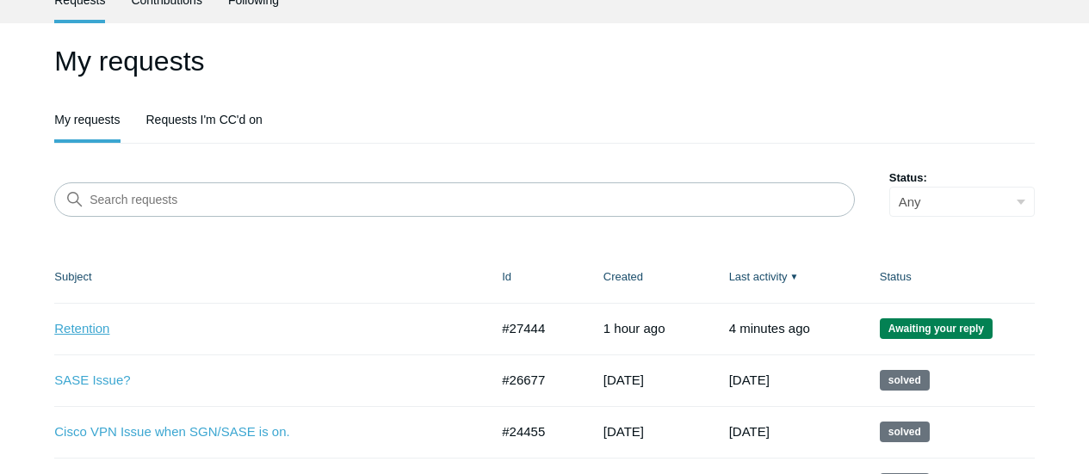
click at [78, 331] on link "Retention" at bounding box center [258, 329] width 409 height 20
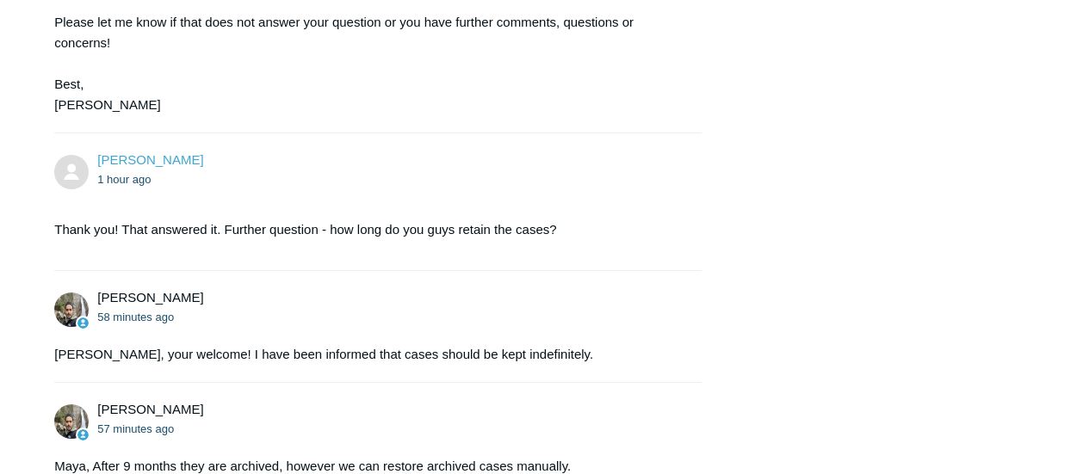
scroll to position [1635, 0]
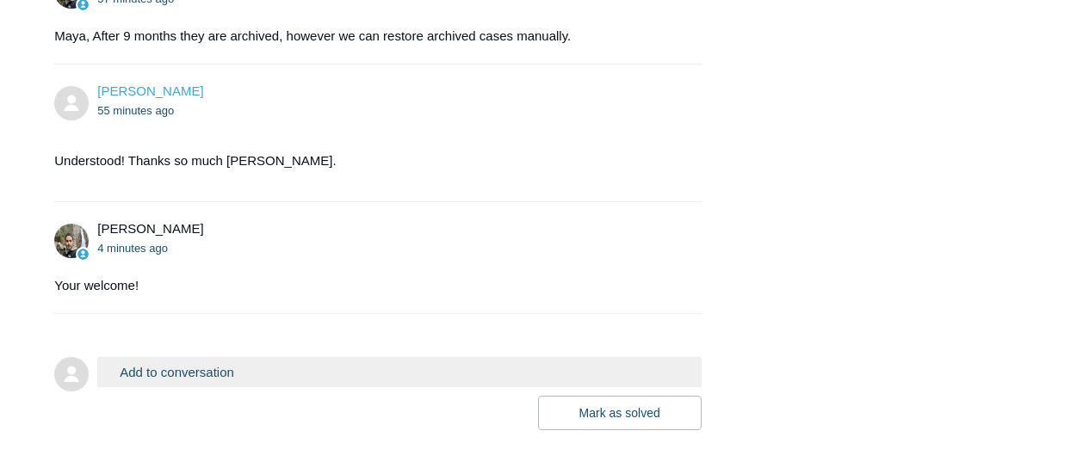
click at [374, 369] on button "Add to conversation" at bounding box center [398, 372] width 603 height 30
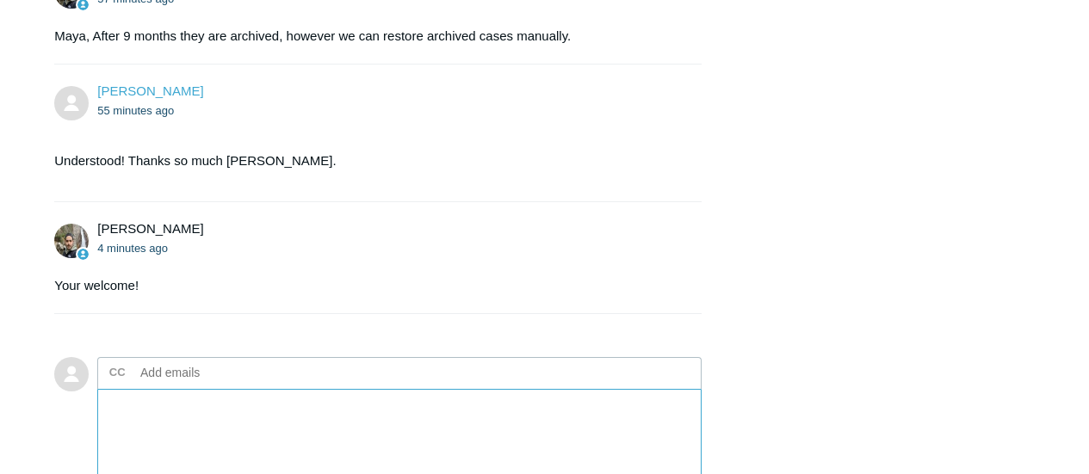
scroll to position [1807, 0]
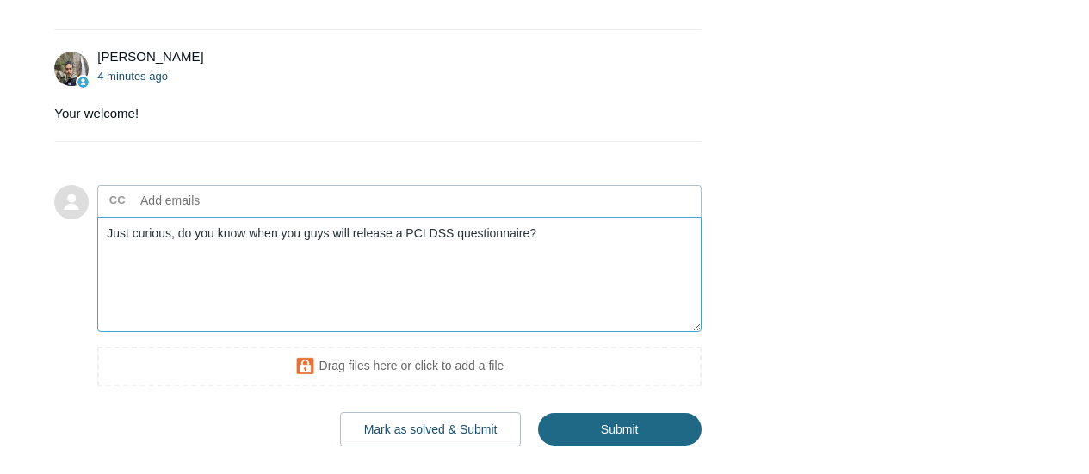
type textarea "Just curious, do you know when you guys will release a PCI DSS questionnaire?"
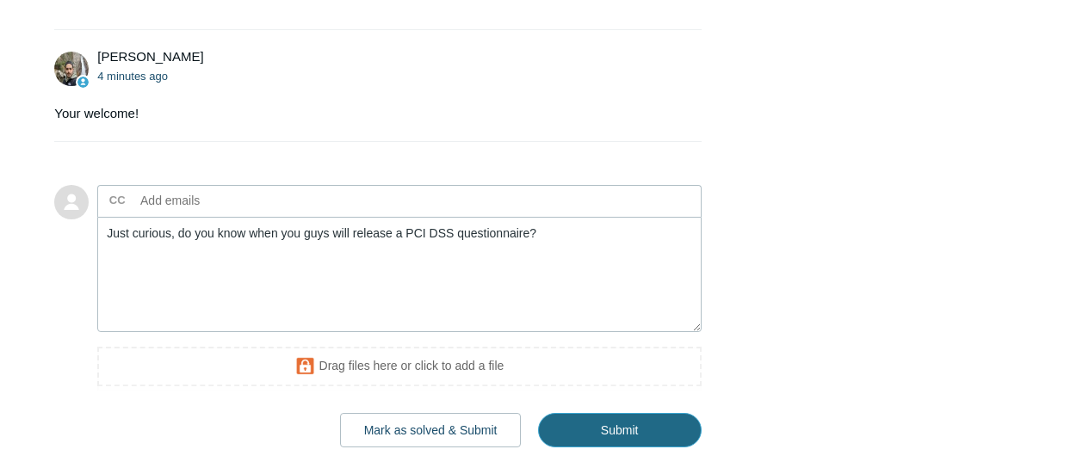
click at [591, 428] on input "Submit" at bounding box center [619, 430] width 163 height 34
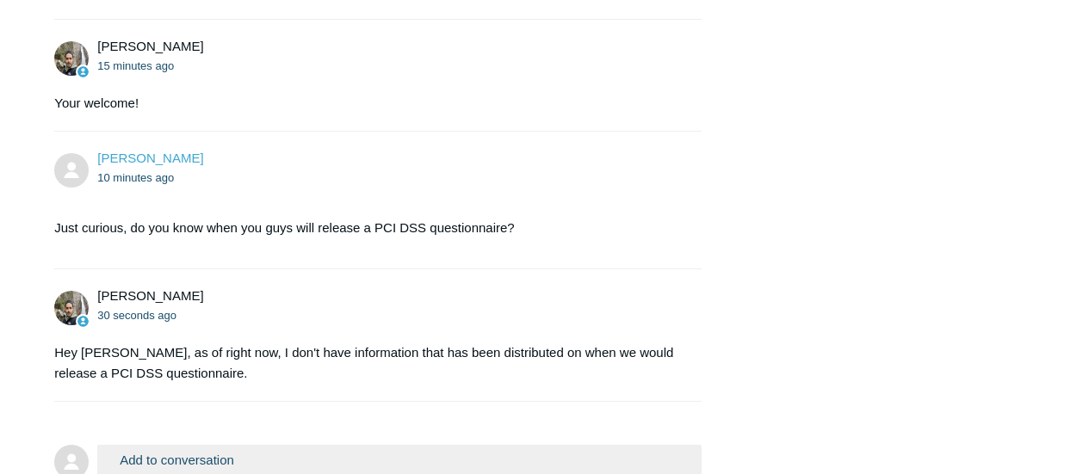
scroll to position [1981, 0]
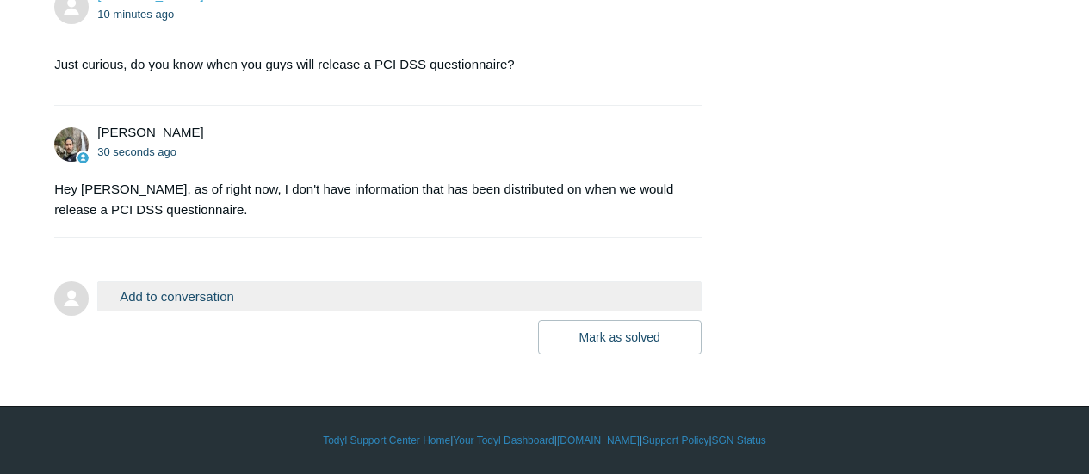
click at [349, 301] on button "Add to conversation" at bounding box center [398, 296] width 603 height 30
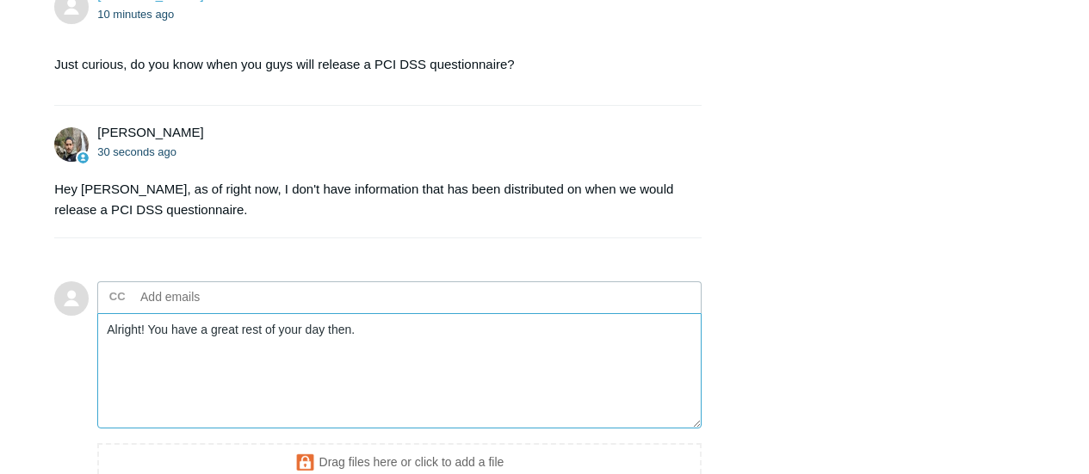
scroll to position [2168, 0]
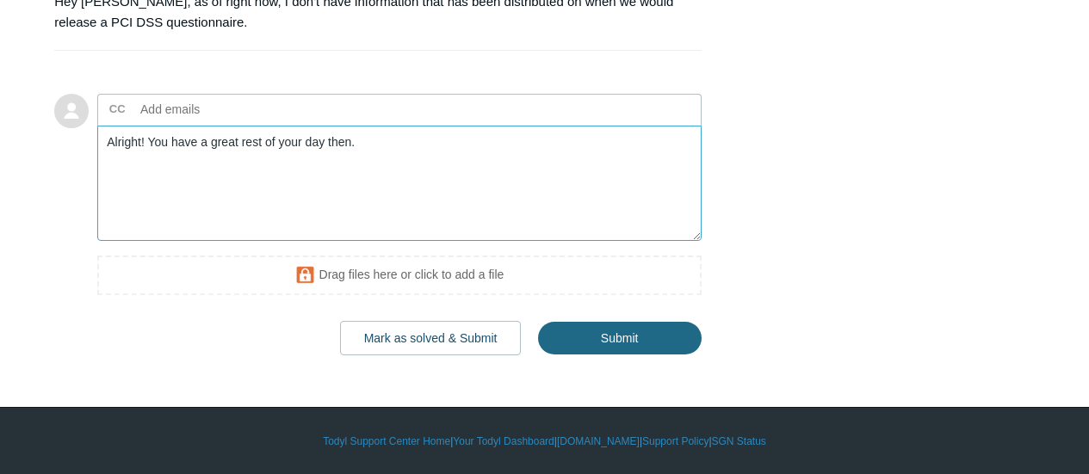
type textarea "Alright! You have a great rest of your day then."
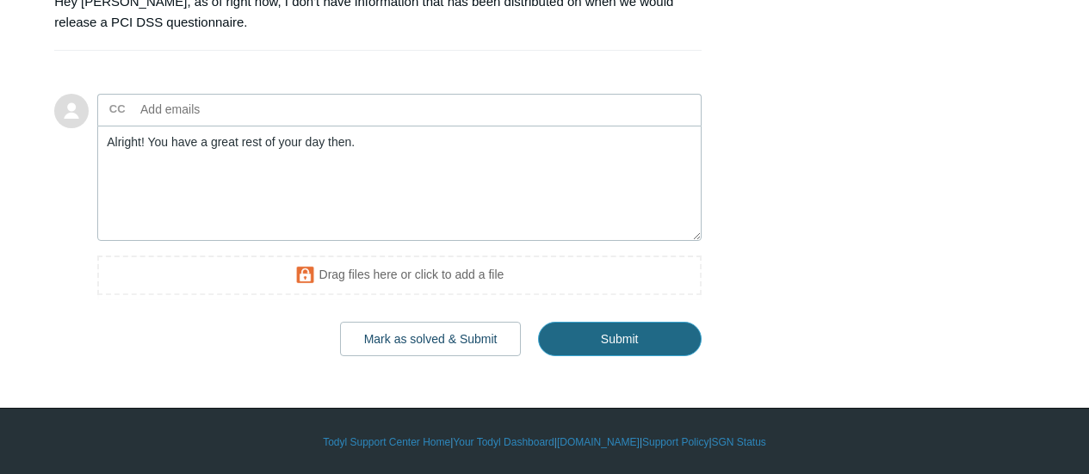
click at [601, 338] on input "Submit" at bounding box center [619, 339] width 163 height 34
